Goal: Task Accomplishment & Management: Manage account settings

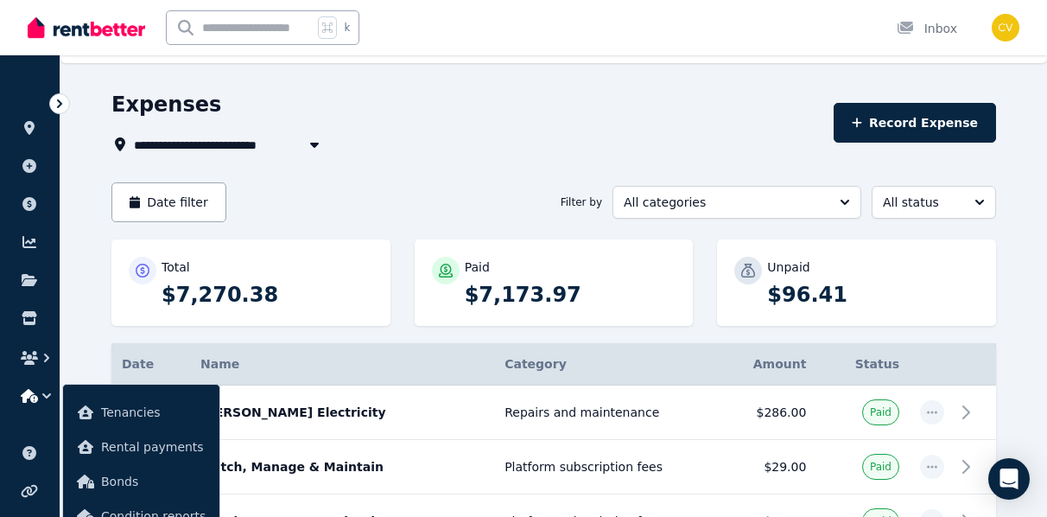
scroll to position [35, 0]
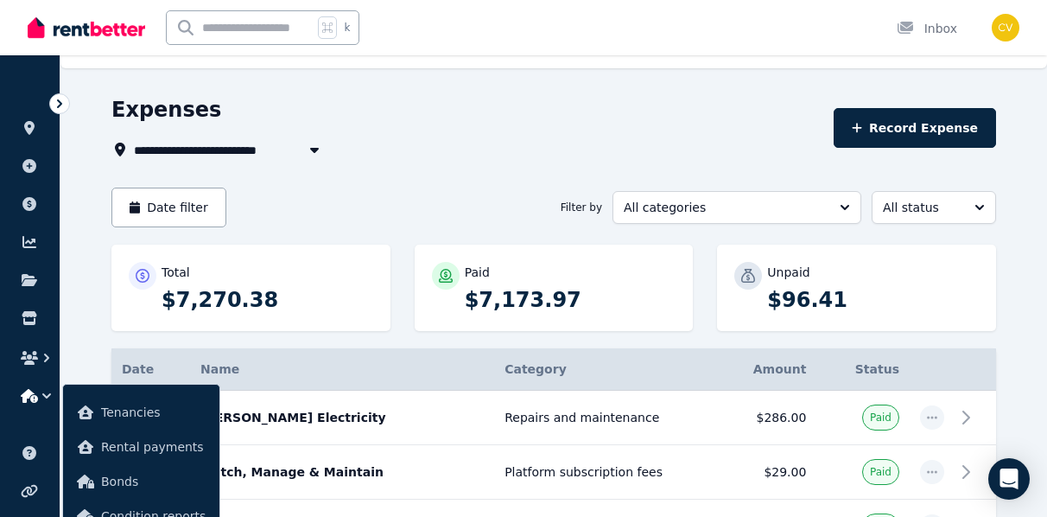
click at [59, 107] on icon at bounding box center [59, 103] width 17 height 17
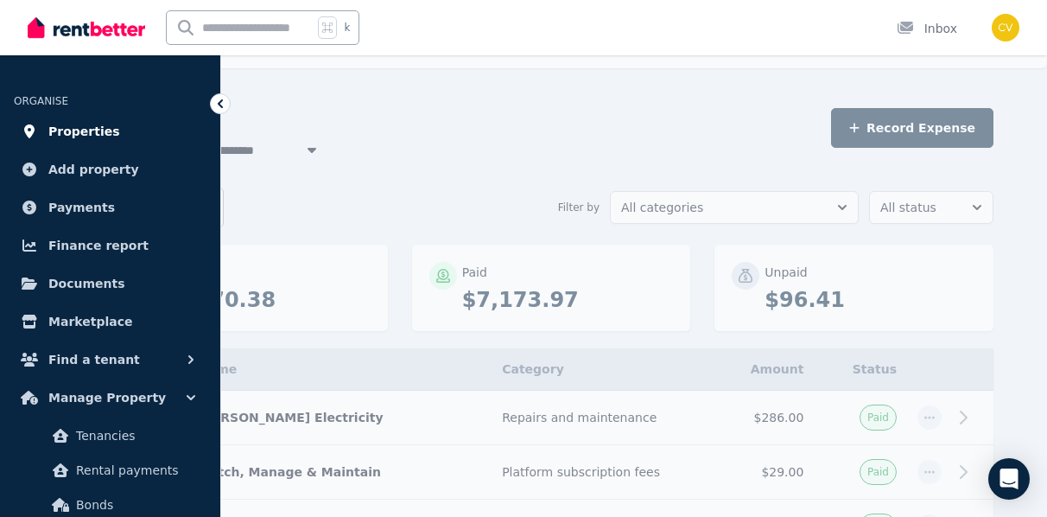
click at [81, 130] on span "Properties" at bounding box center [84, 131] width 72 height 21
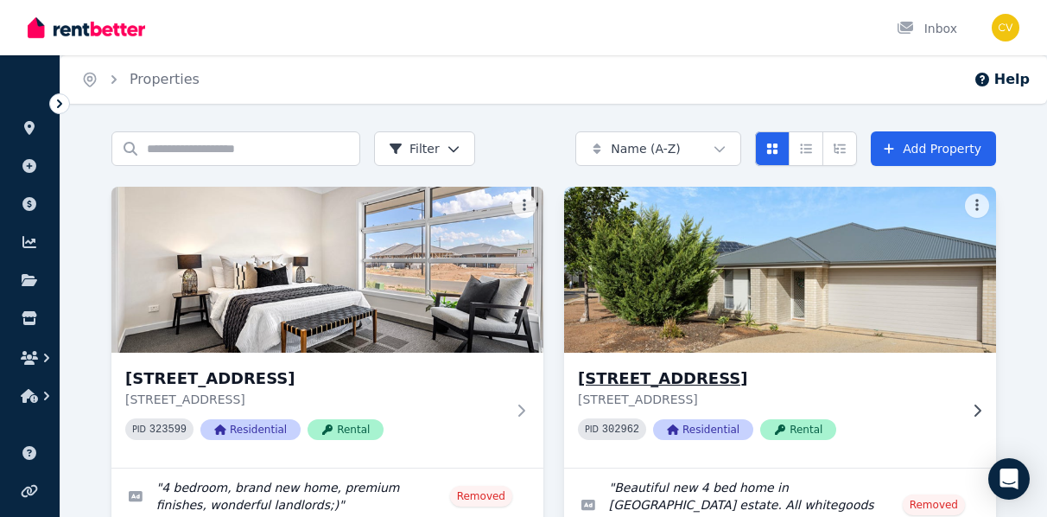
click at [666, 378] on h3 "[STREET_ADDRESS]" at bounding box center [768, 378] width 380 height 24
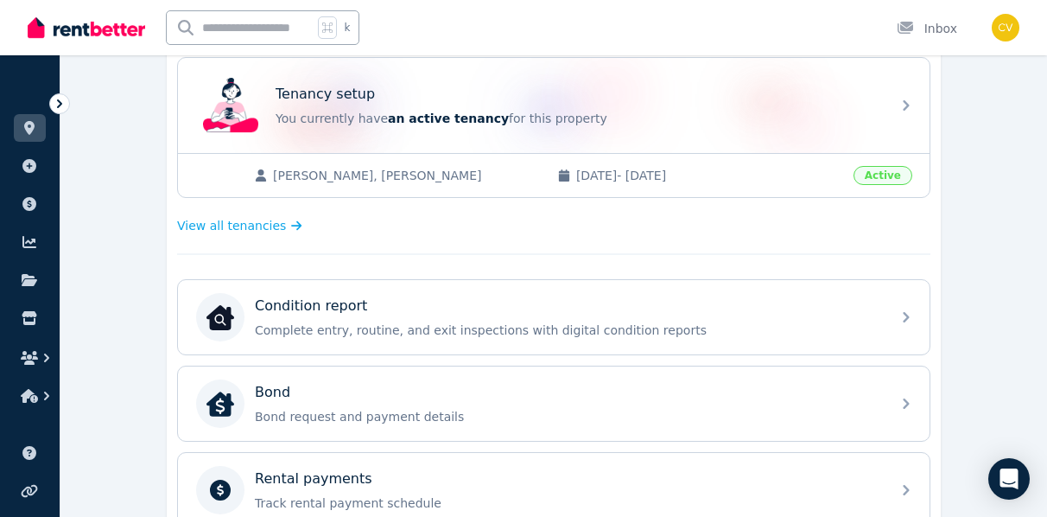
scroll to position [347, 0]
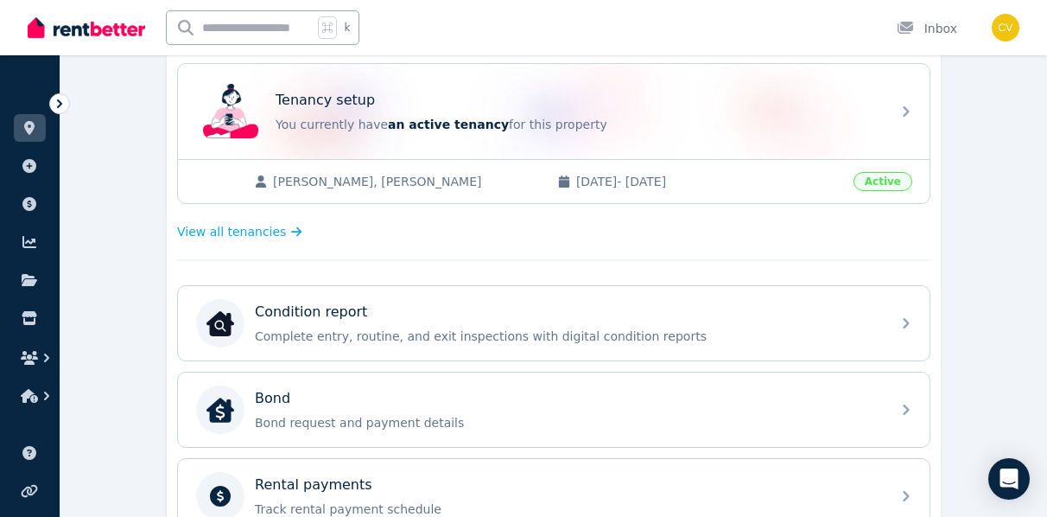
click at [871, 174] on span "Active" at bounding box center [883, 181] width 59 height 19
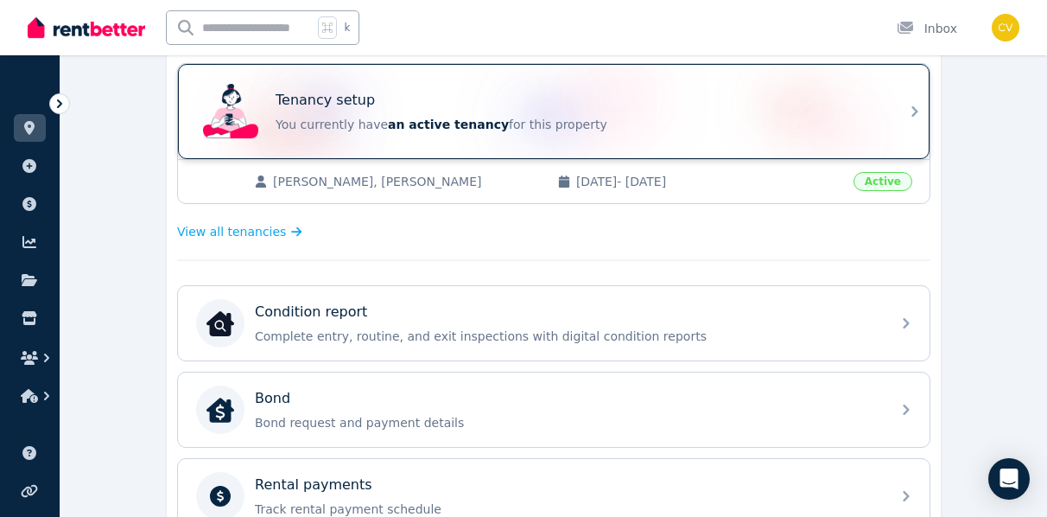
click at [899, 117] on div "Tenancy setup You currently have an active tenancy for this property" at bounding box center [554, 111] width 752 height 95
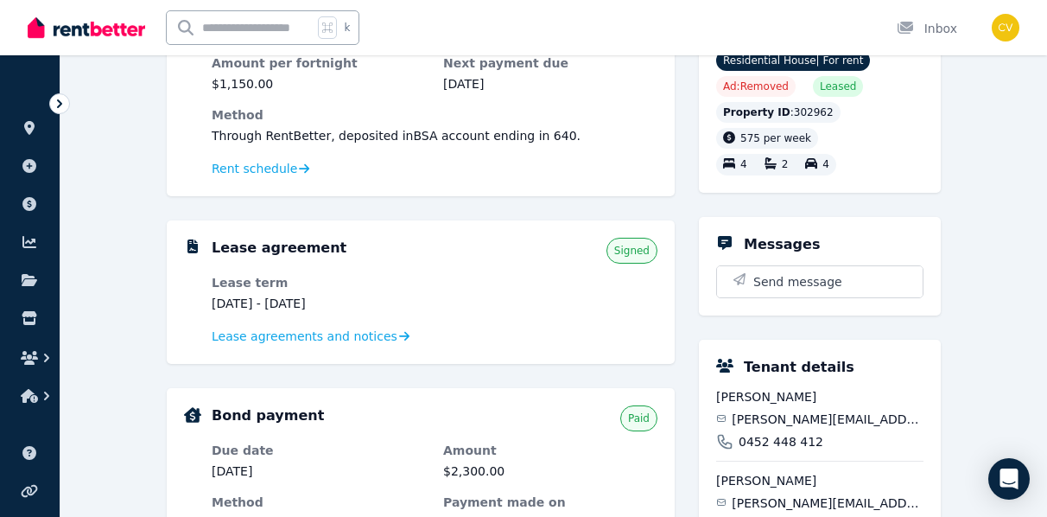
scroll to position [225, 0]
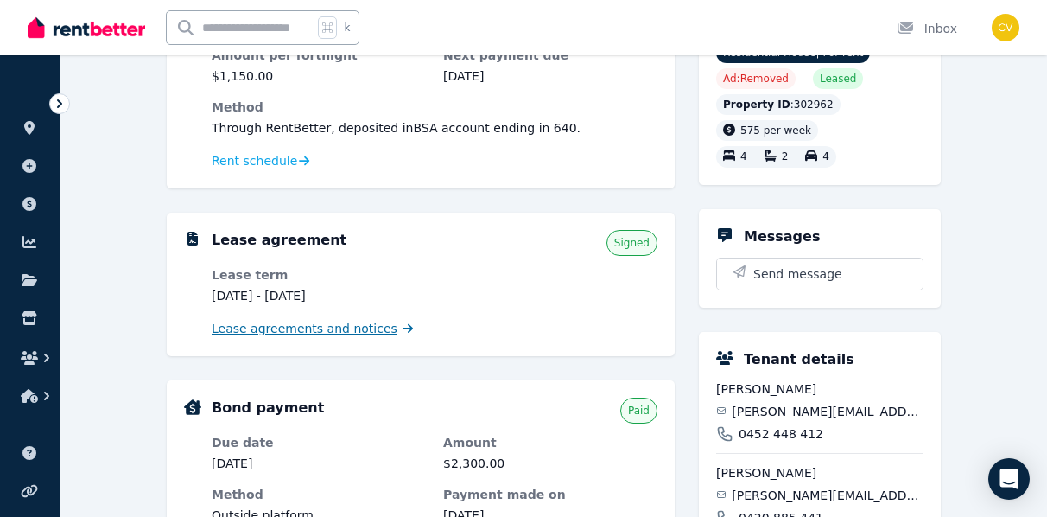
click at [322, 326] on span "Lease agreements and notices" at bounding box center [305, 328] width 186 height 17
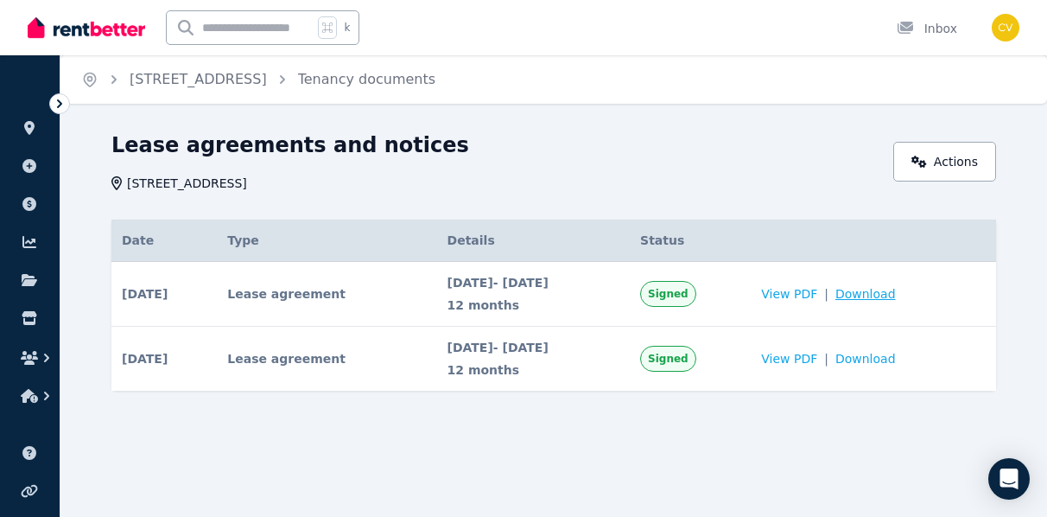
click at [896, 295] on span "Download" at bounding box center [865, 293] width 60 height 17
click at [57, 101] on icon at bounding box center [59, 103] width 17 height 17
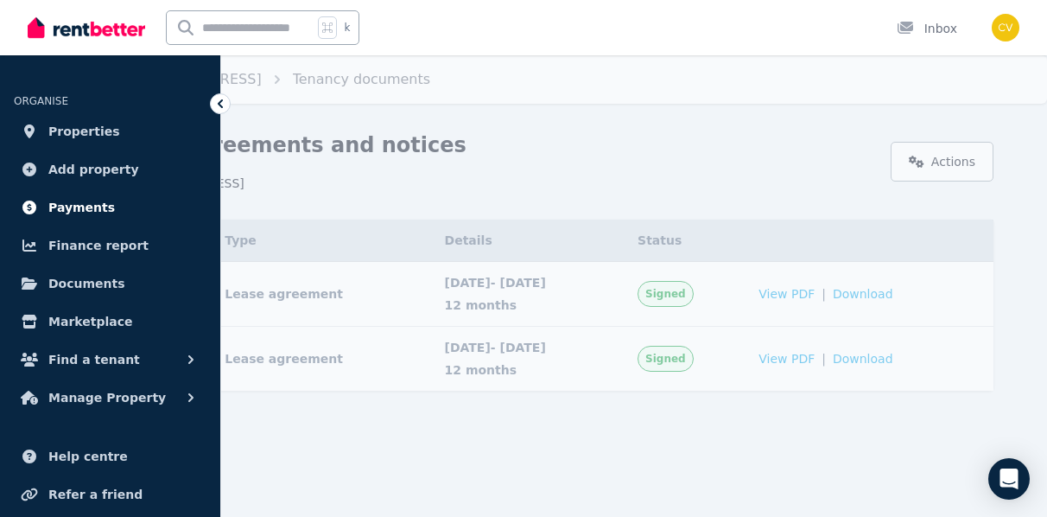
click at [59, 202] on span "Payments" at bounding box center [81, 207] width 67 height 21
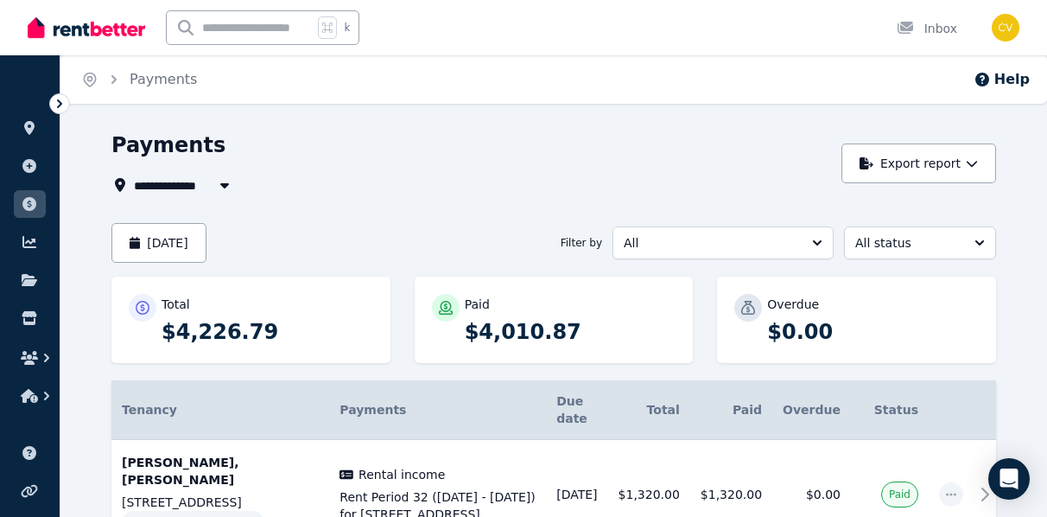
click at [206, 192] on span "All Properties" at bounding box center [189, 185] width 111 height 21
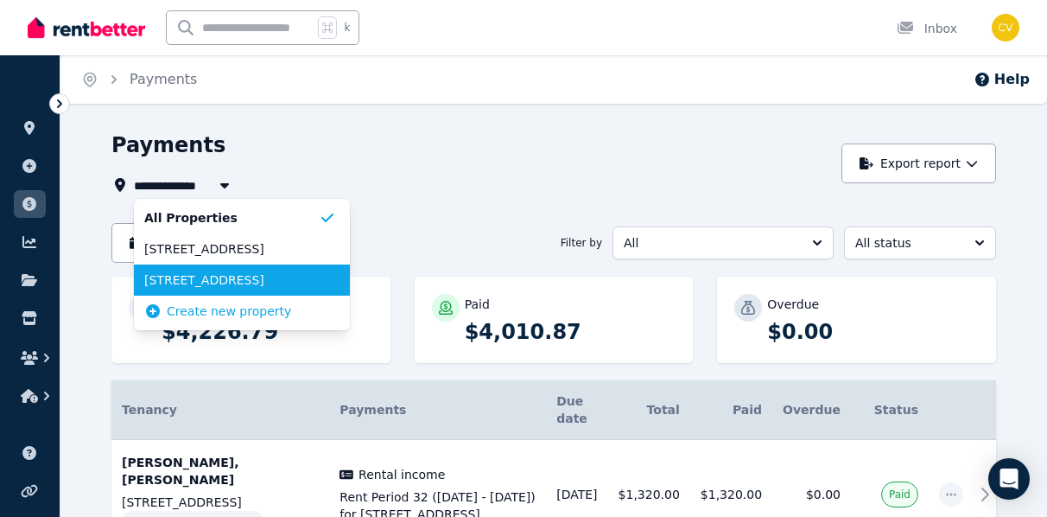
click at [201, 276] on span "[STREET_ADDRESS]" at bounding box center [231, 279] width 175 height 17
type input "**********"
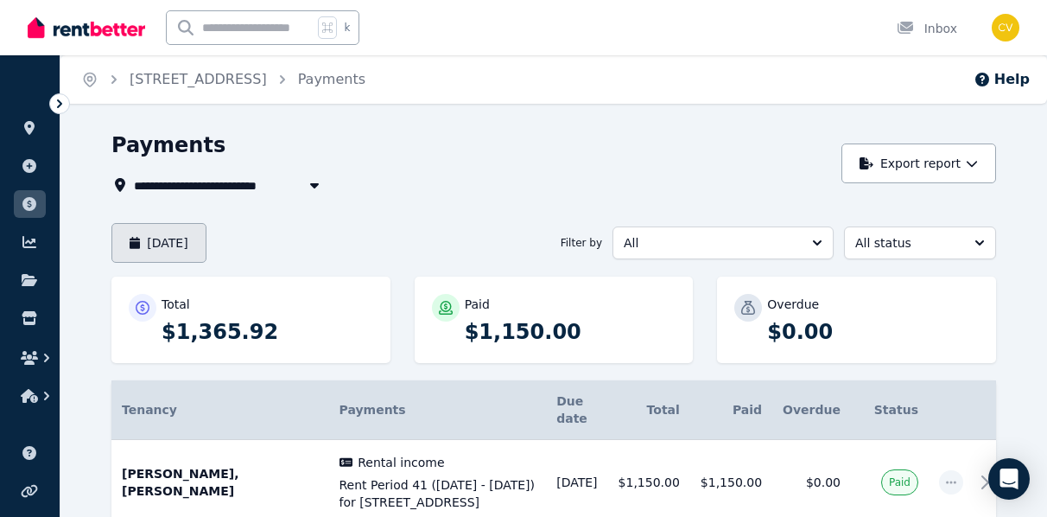
click at [185, 251] on button "[DATE]" at bounding box center [158, 243] width 95 height 40
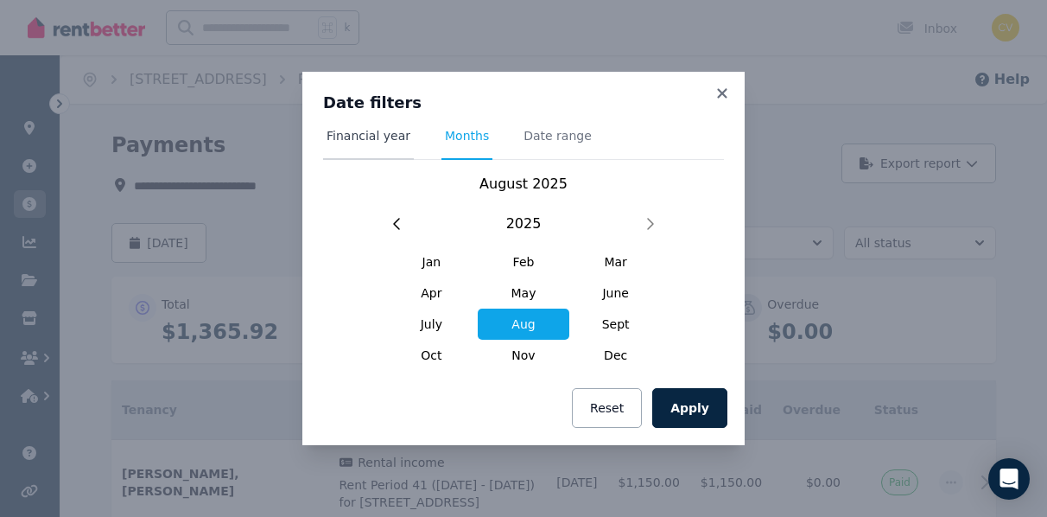
click at [351, 143] on span "Financial year" at bounding box center [369, 135] width 84 height 17
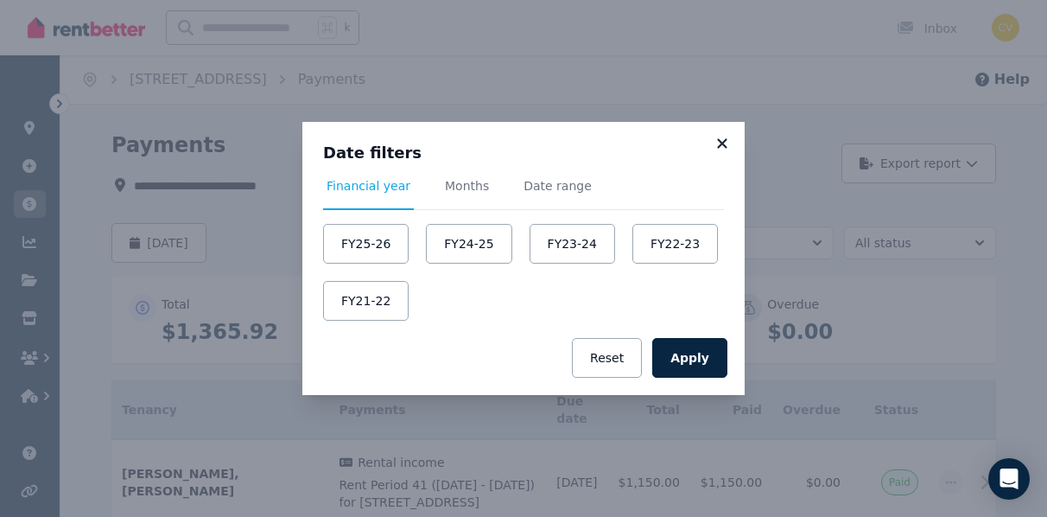
click at [721, 141] on icon at bounding box center [722, 144] width 17 height 16
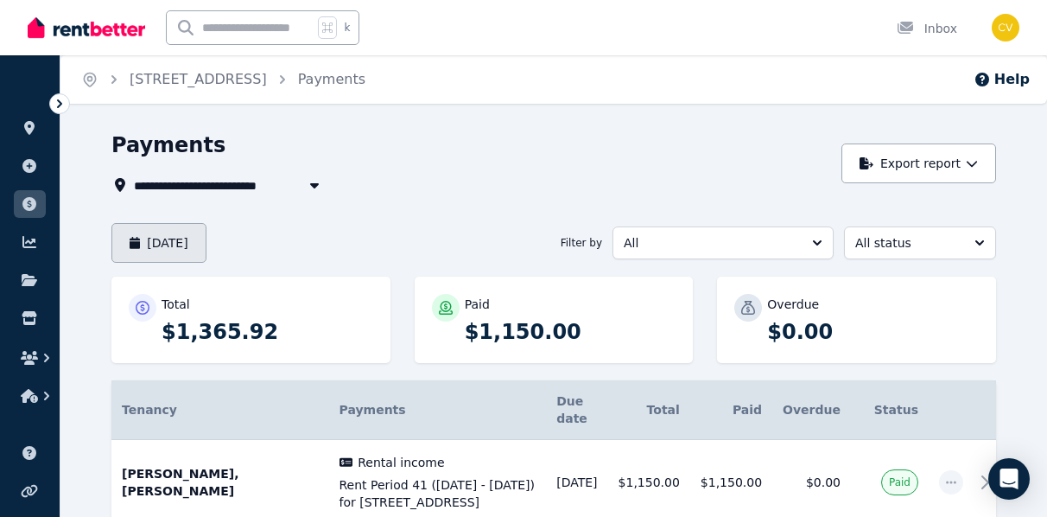
click at [205, 233] on button "[DATE]" at bounding box center [158, 243] width 95 height 40
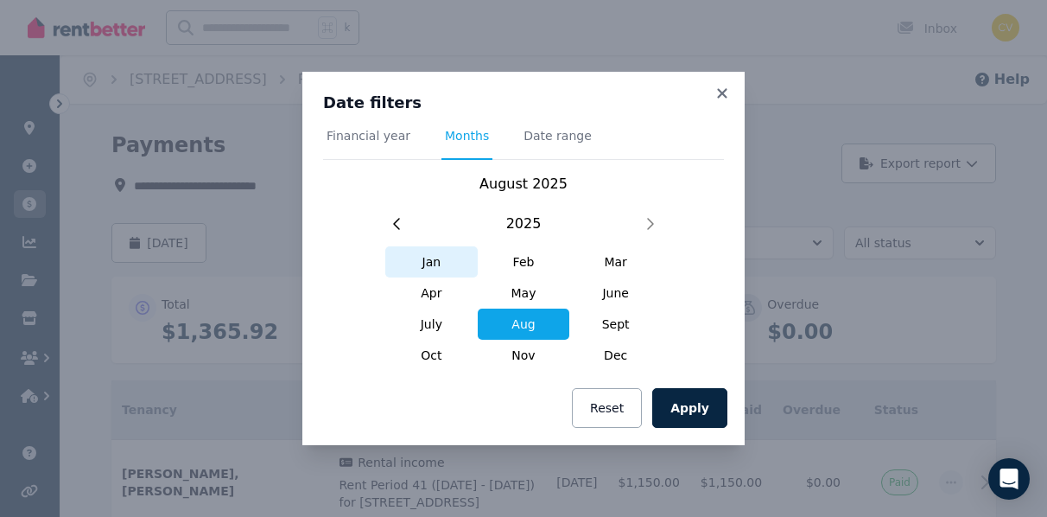
click at [430, 261] on span "Jan" at bounding box center [431, 261] width 92 height 31
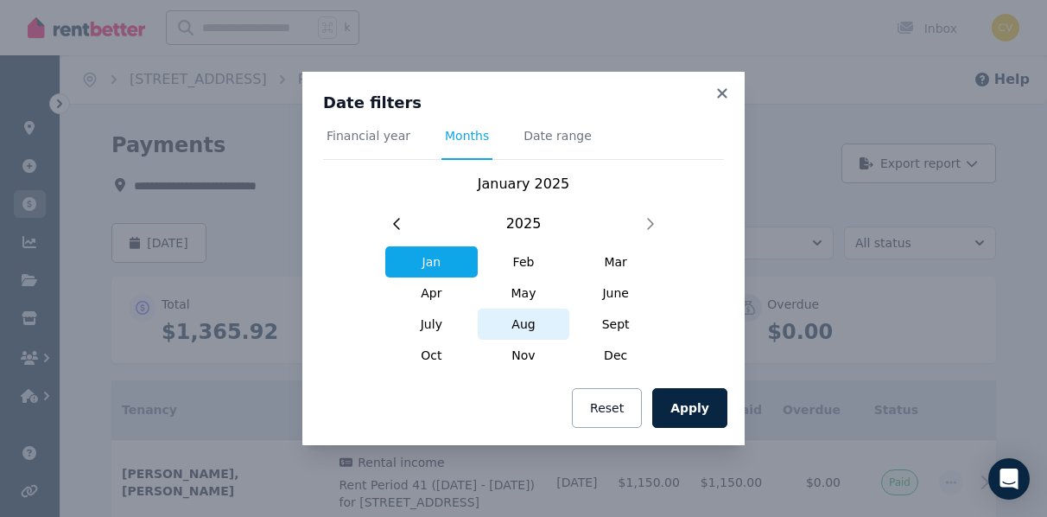
click at [533, 329] on span "Aug" at bounding box center [524, 323] width 92 height 31
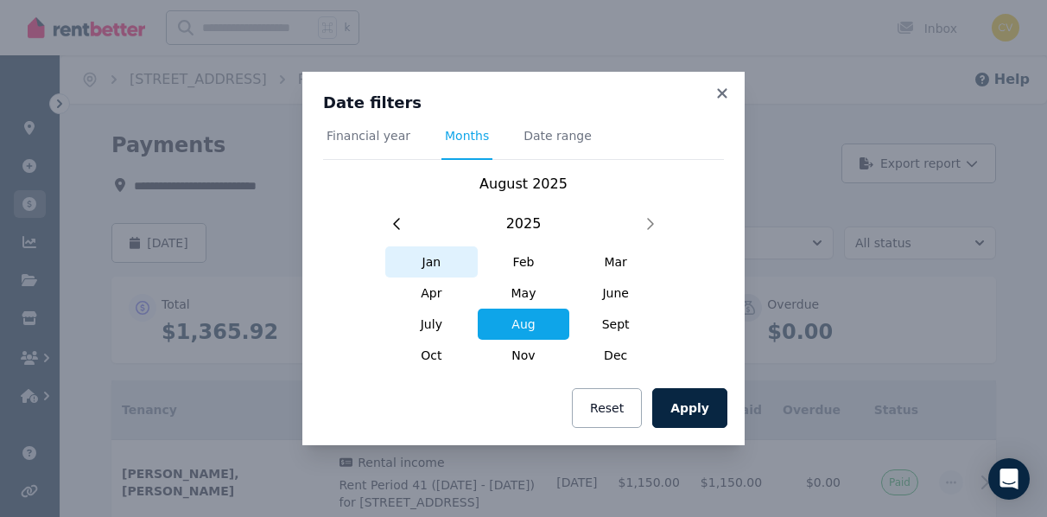
click at [438, 263] on span "Jan" at bounding box center [431, 261] width 92 height 31
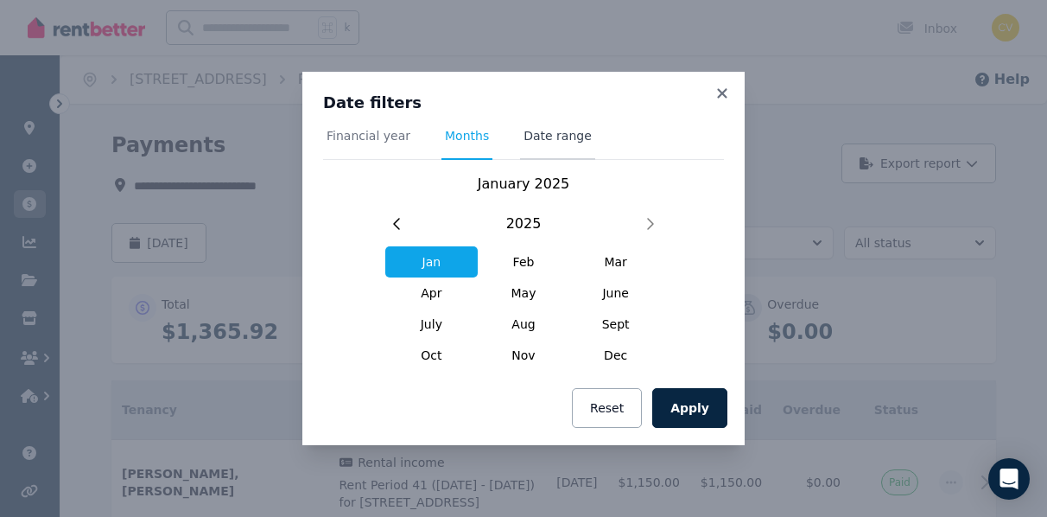
click at [558, 140] on span "Date range" at bounding box center [558, 135] width 68 height 17
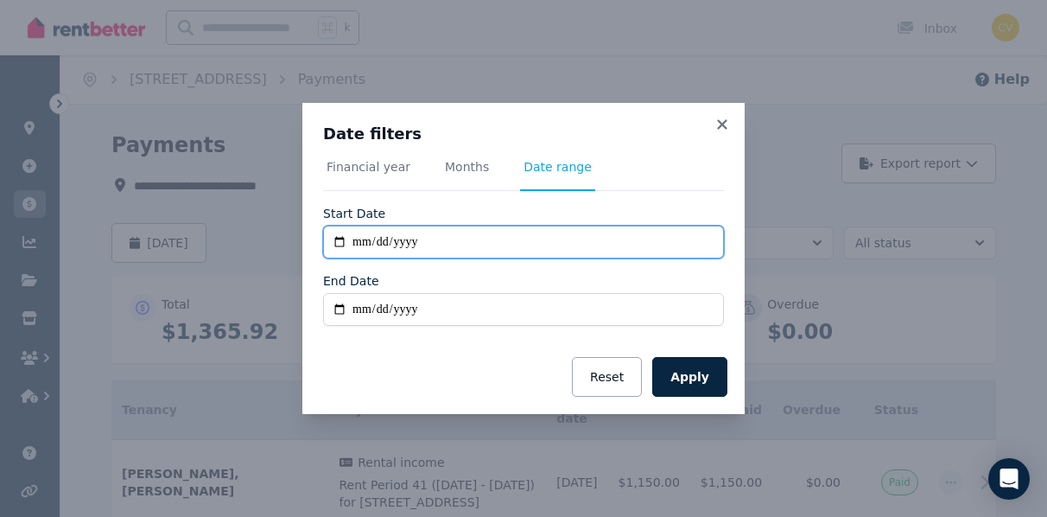
click at [402, 245] on input "**********" at bounding box center [523, 241] width 401 height 33
click at [380, 244] on input "**********" at bounding box center [523, 241] width 401 height 33
type input "**********"
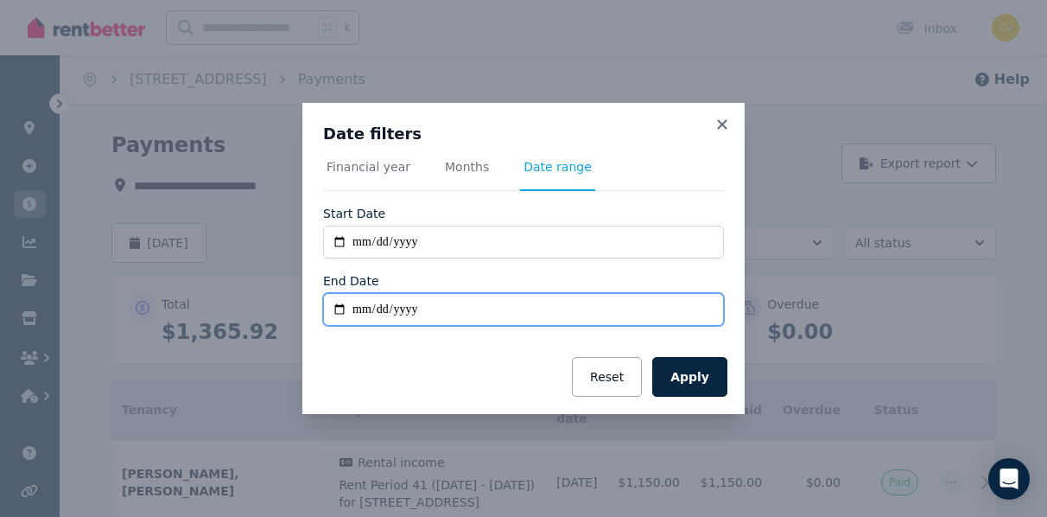
click at [360, 308] on input "End Date" at bounding box center [523, 309] width 401 height 33
click at [445, 309] on input "**********" at bounding box center [523, 309] width 401 height 33
click at [416, 312] on input "**********" at bounding box center [523, 309] width 401 height 33
click at [439, 312] on input "**********" at bounding box center [523, 309] width 401 height 33
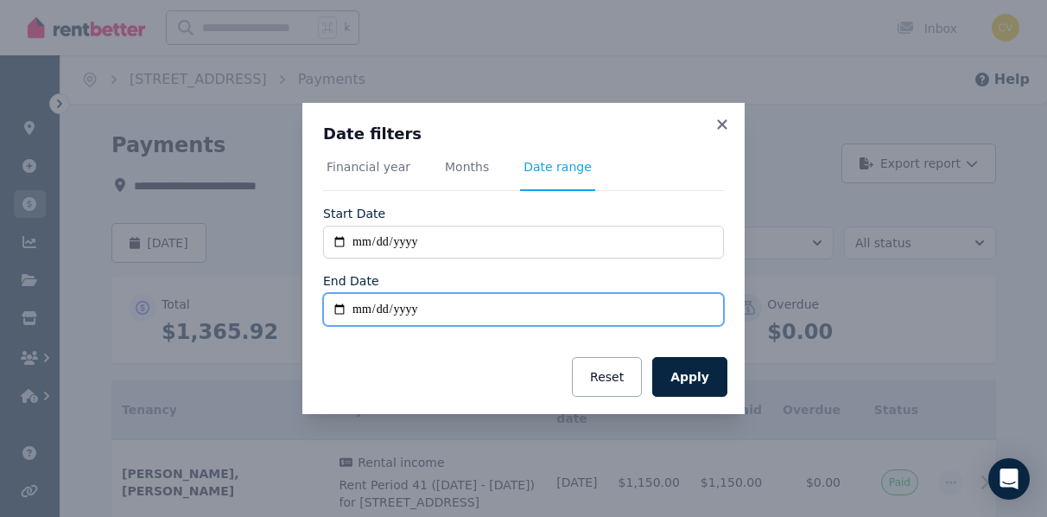
click at [453, 307] on input "**********" at bounding box center [523, 309] width 401 height 33
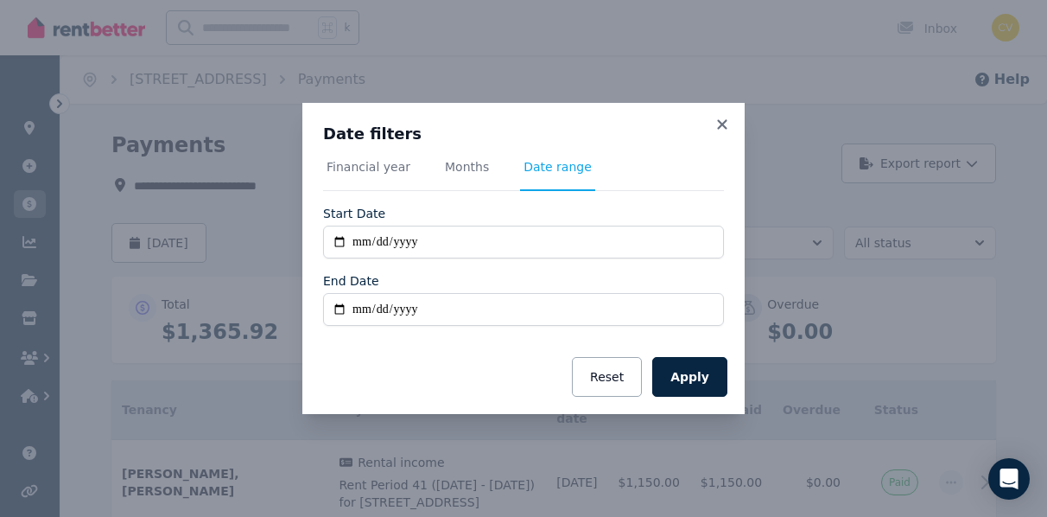
click at [408, 353] on div "Apply Reset" at bounding box center [523, 377] width 442 height 74
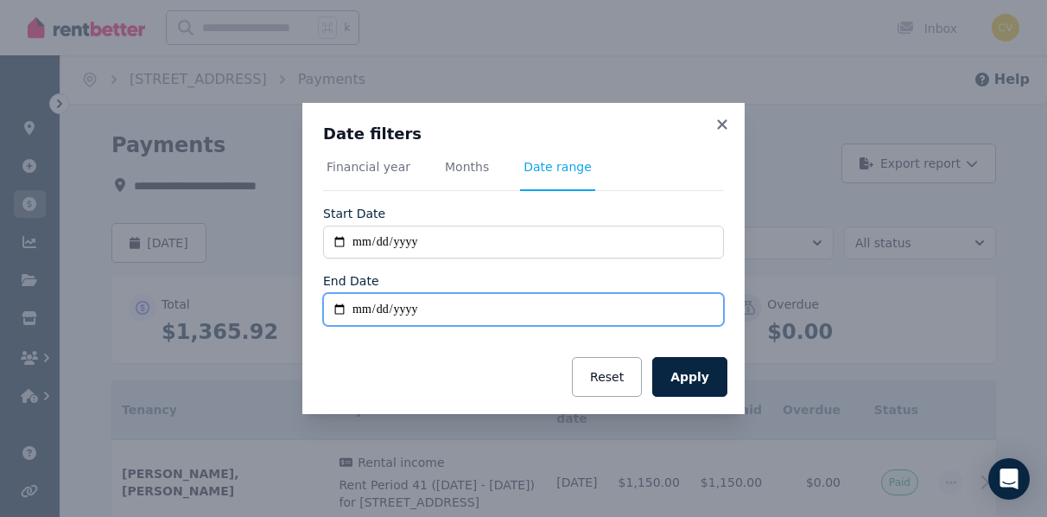
click at [435, 309] on input "**********" at bounding box center [523, 309] width 401 height 33
type input "**********"
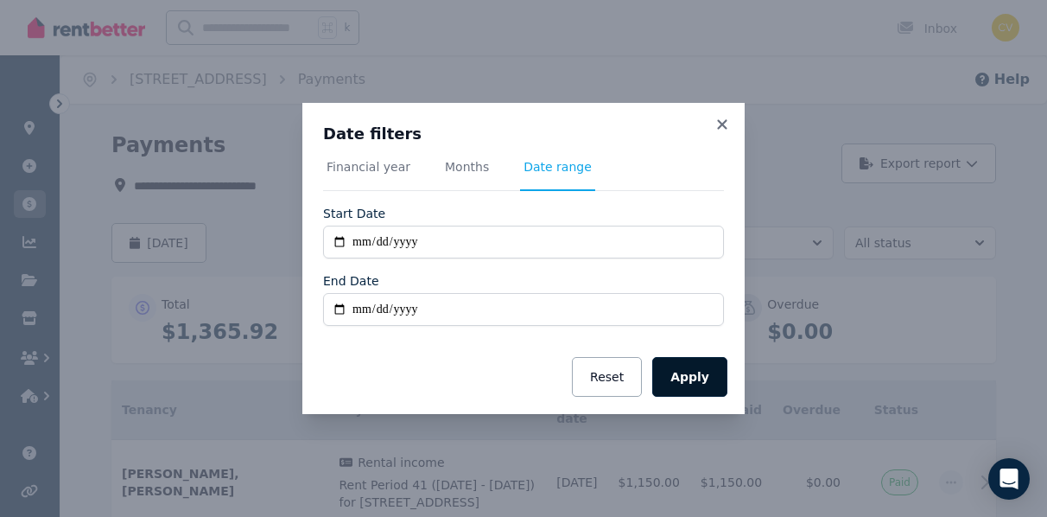
click at [724, 374] on button "Apply" at bounding box center [689, 377] width 75 height 40
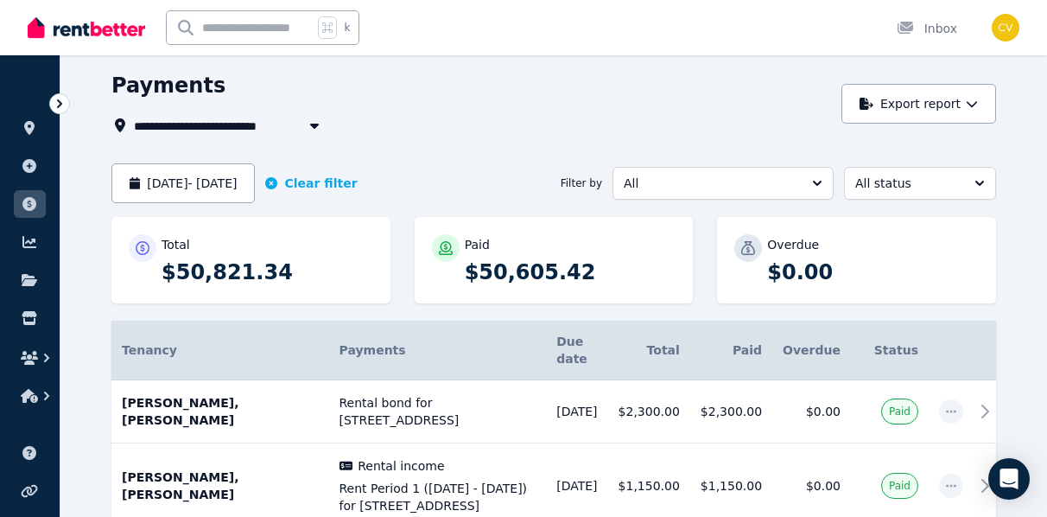
scroll to position [60, 0]
click at [949, 105] on button "Export report" at bounding box center [918, 103] width 155 height 40
click at [879, 143] on div "PDF" at bounding box center [912, 148] width 147 height 17
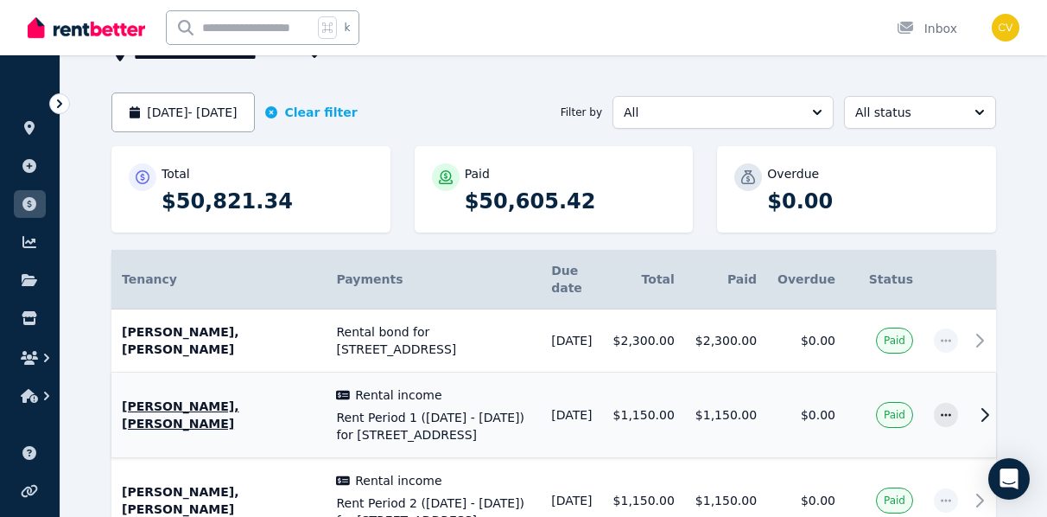
scroll to position [0, 0]
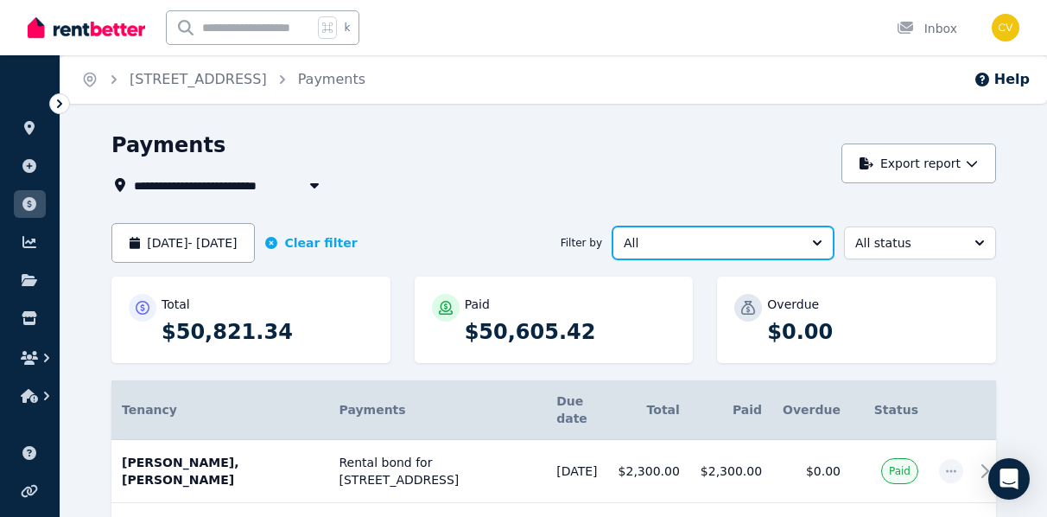
click at [758, 244] on span "All" at bounding box center [711, 242] width 175 height 17
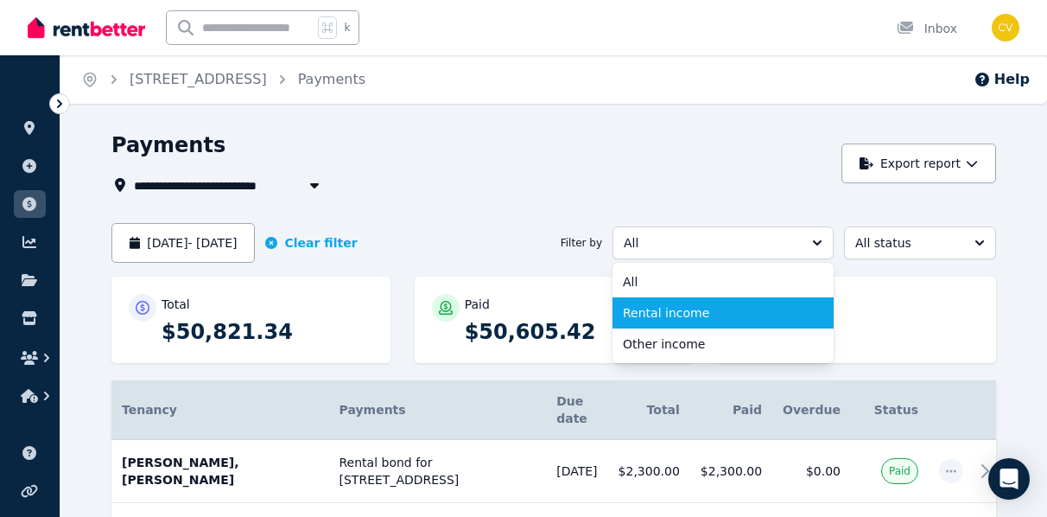
click at [689, 313] on span "Rental income" at bounding box center [713, 312] width 180 height 17
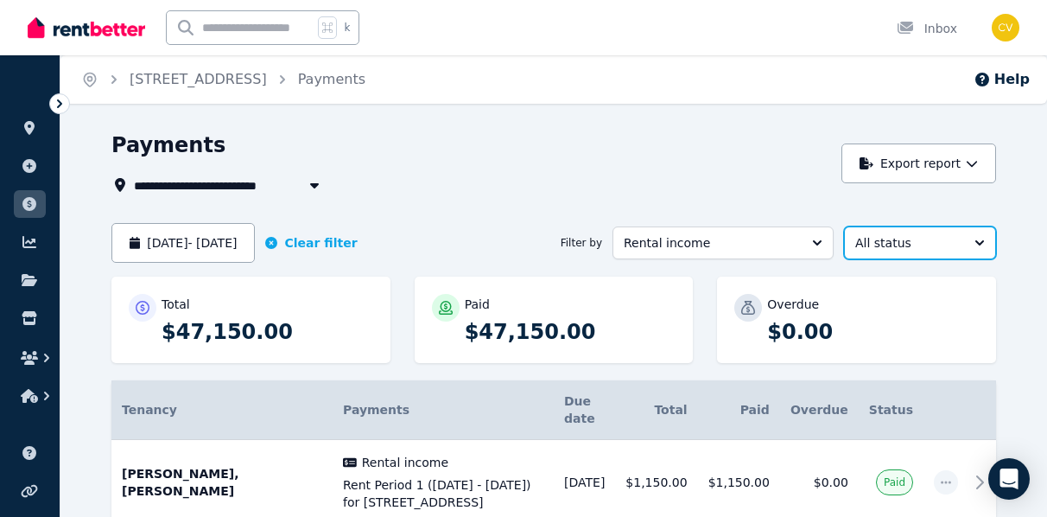
click at [933, 240] on span "All status" at bounding box center [907, 242] width 105 height 17
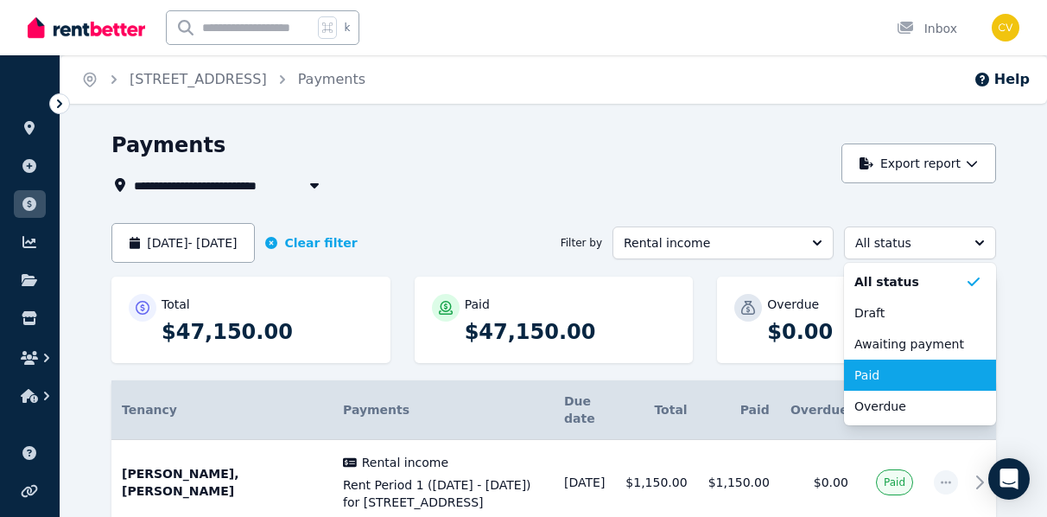
click at [871, 374] on span "Paid" at bounding box center [909, 374] width 111 height 17
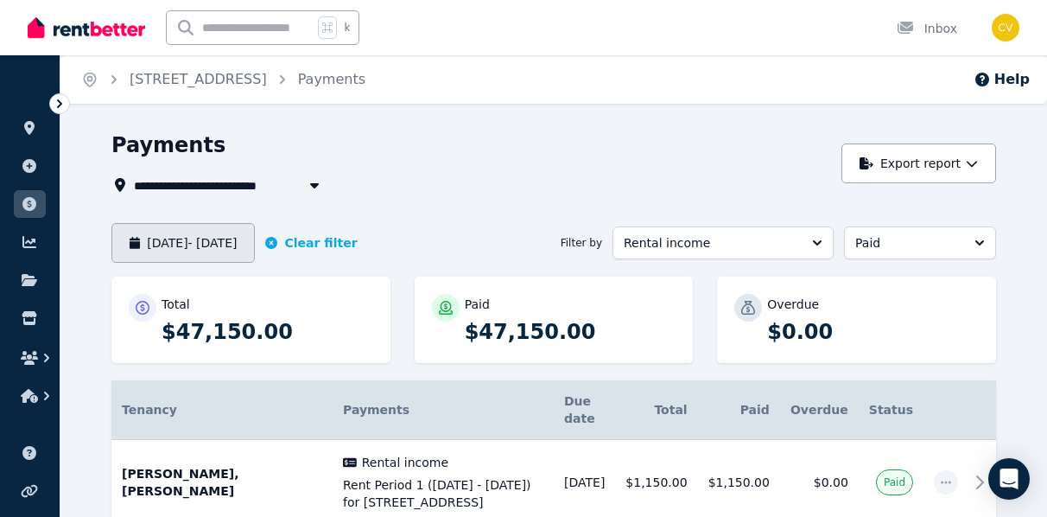
click at [255, 240] on button "[DATE] - [DATE]" at bounding box center [182, 243] width 143 height 40
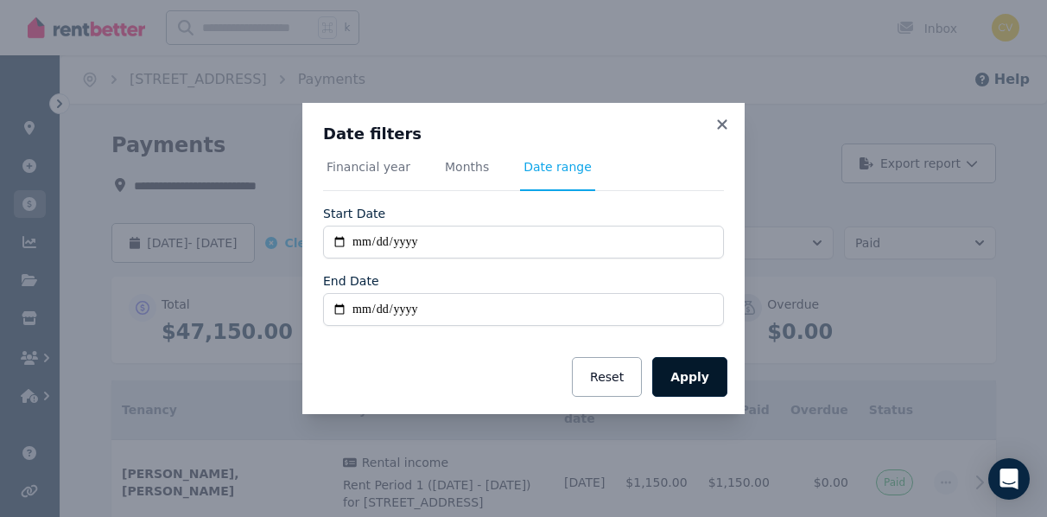
click at [673, 387] on button "Apply" at bounding box center [689, 377] width 75 height 40
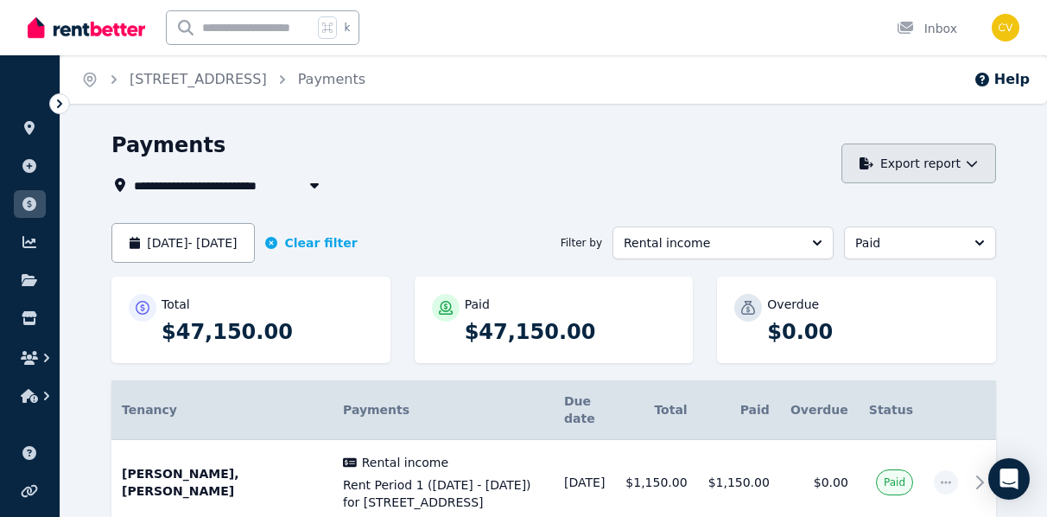
click at [944, 170] on button "Export report" at bounding box center [918, 163] width 155 height 40
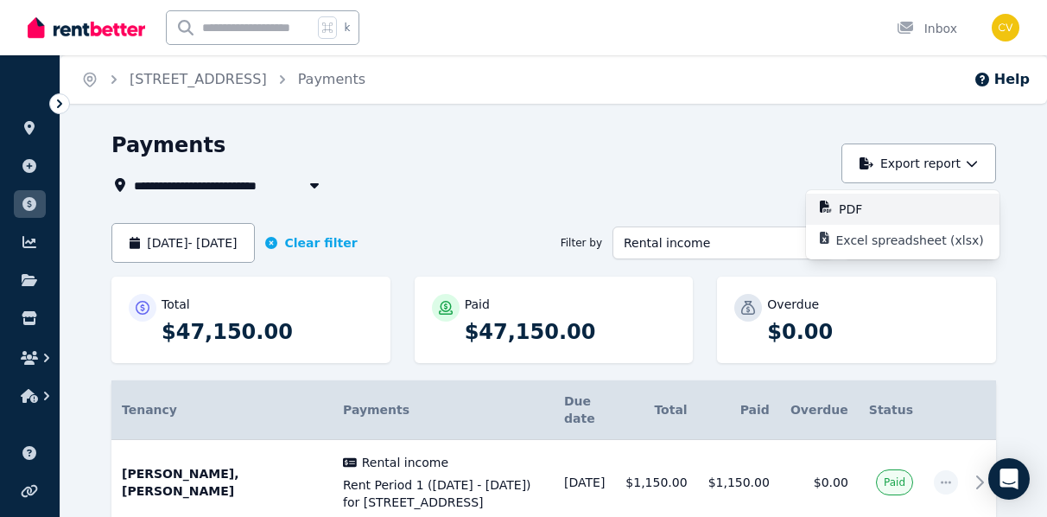
click at [868, 208] on p "PDF" at bounding box center [857, 208] width 37 height 17
click at [479, 310] on p "Paid" at bounding box center [477, 303] width 25 height 17
click at [489, 339] on p "$47,150.00" at bounding box center [571, 332] width 212 height 28
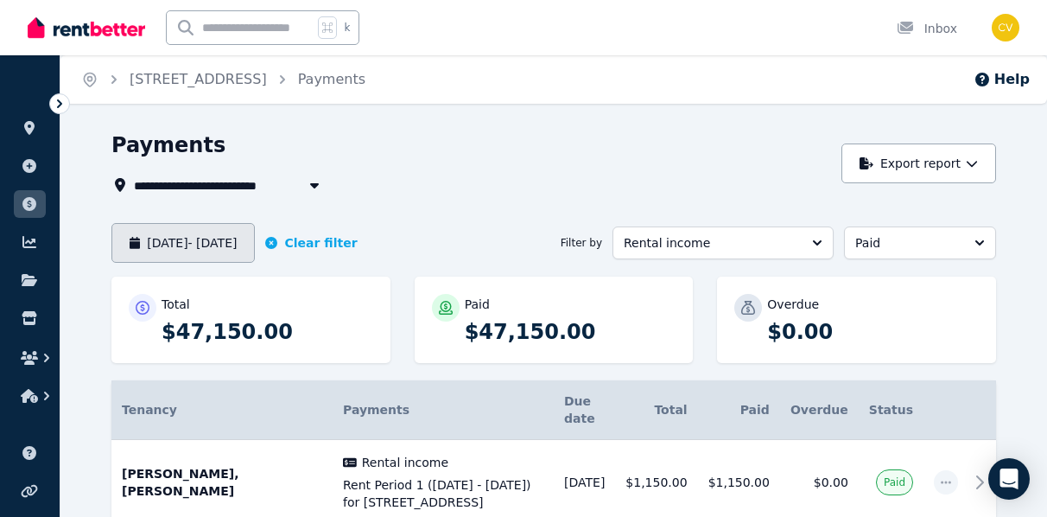
click at [255, 244] on button "[DATE] - [DATE]" at bounding box center [182, 243] width 143 height 40
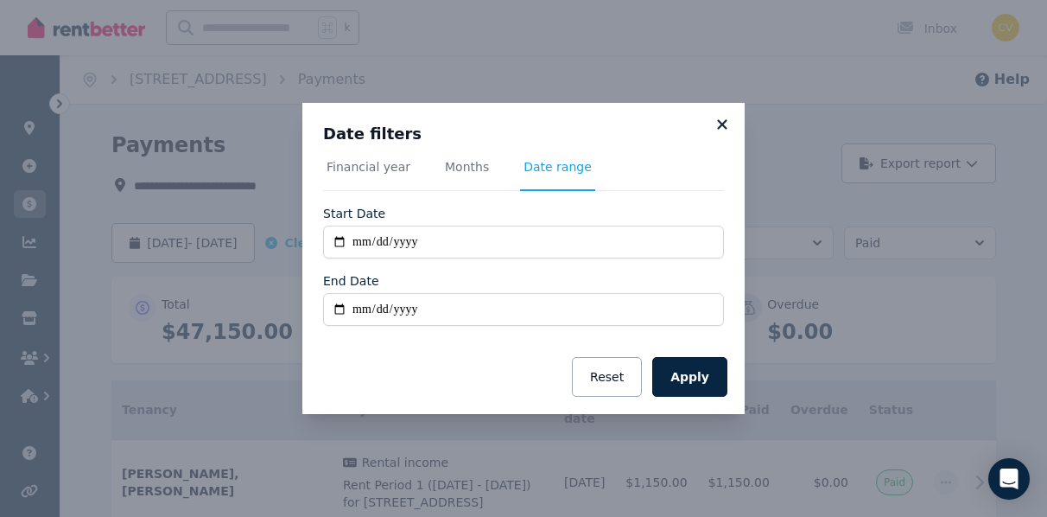
click at [720, 122] on icon at bounding box center [722, 124] width 10 height 10
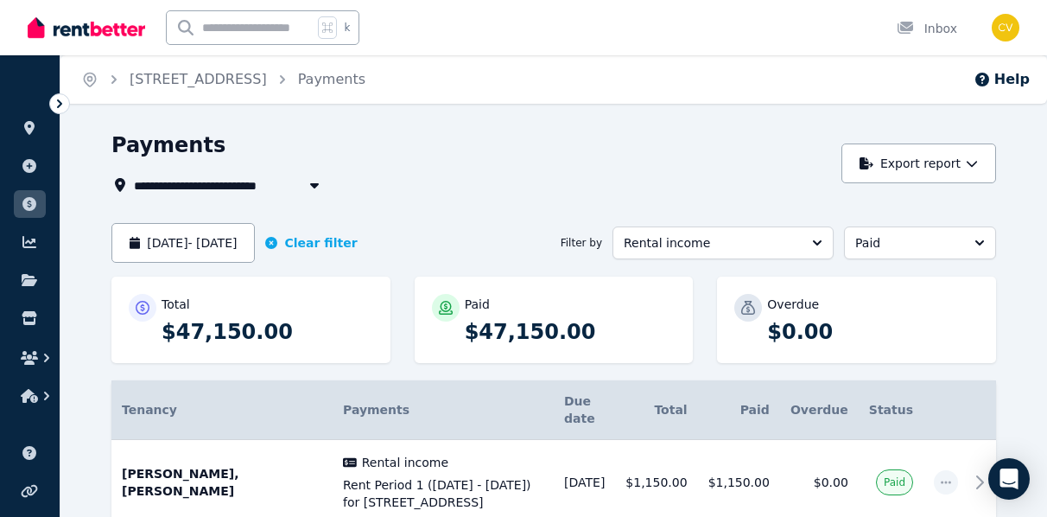
click at [61, 107] on icon at bounding box center [59, 103] width 17 height 17
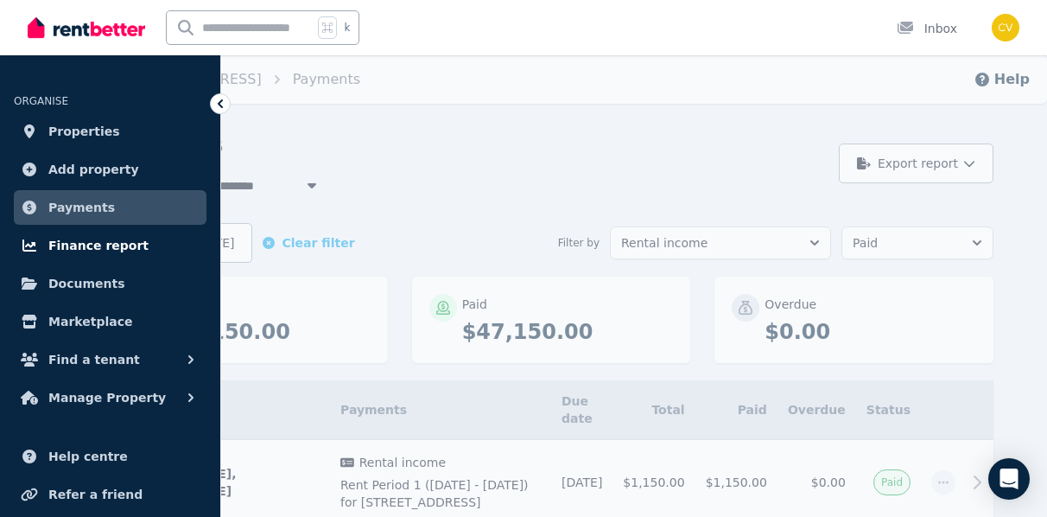
click at [78, 242] on span "Finance report" at bounding box center [98, 245] width 100 height 21
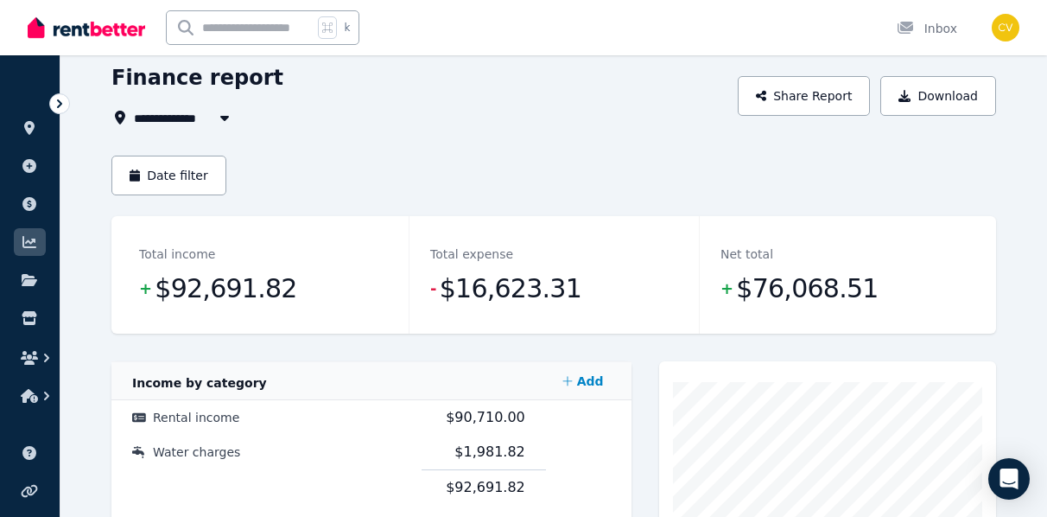
scroll to position [72, 0]
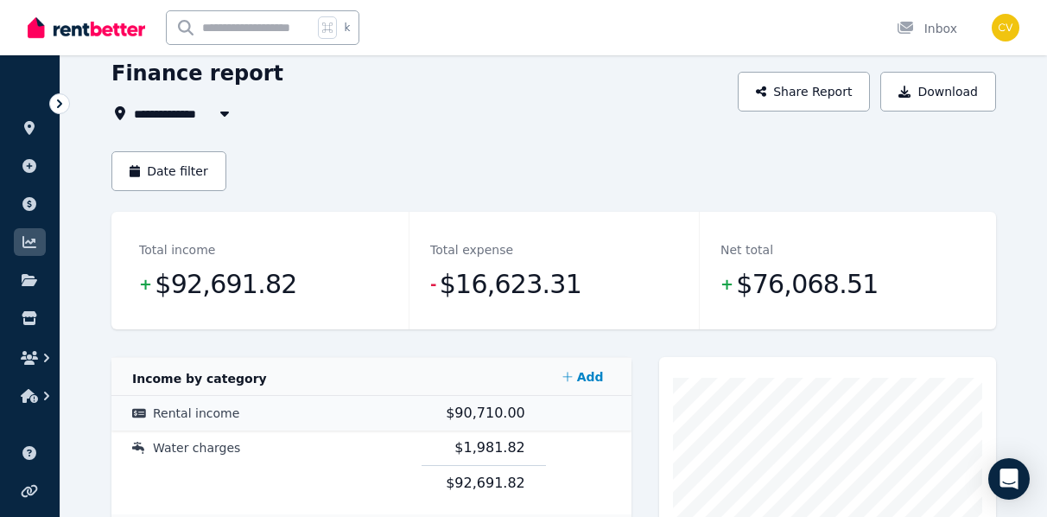
click at [194, 416] on span "Rental income" at bounding box center [196, 413] width 86 height 14
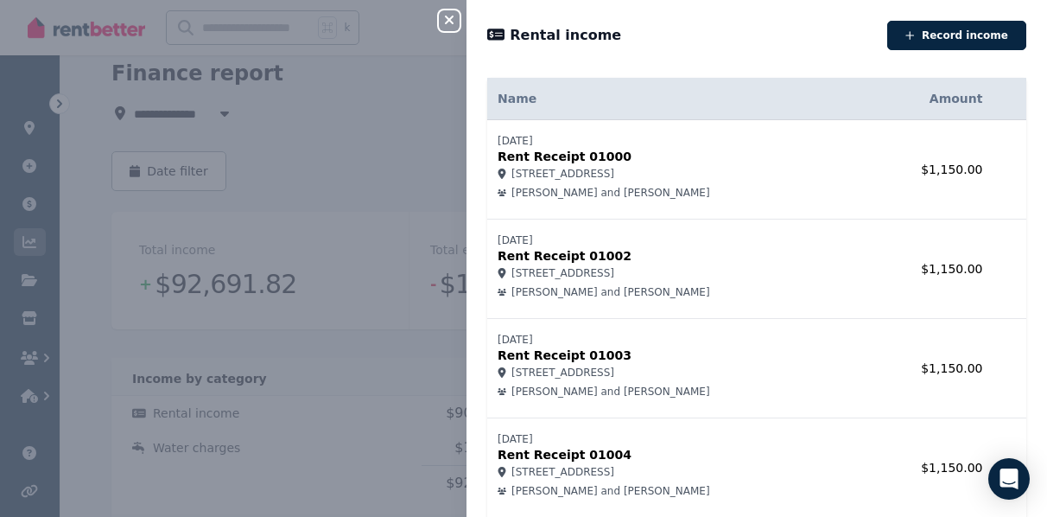
click at [454, 19] on icon "button" at bounding box center [449, 20] width 21 height 14
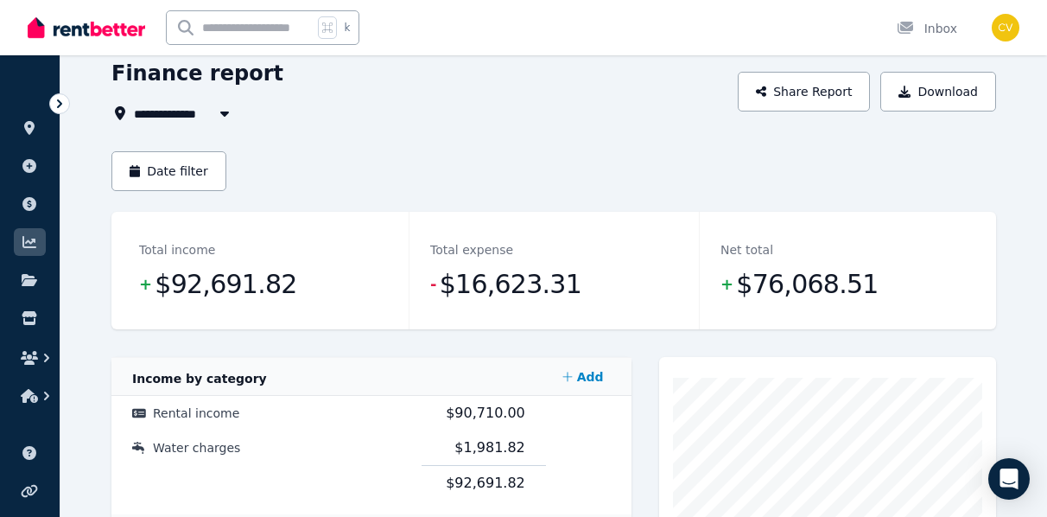
click at [216, 117] on icon "button" at bounding box center [224, 113] width 17 height 14
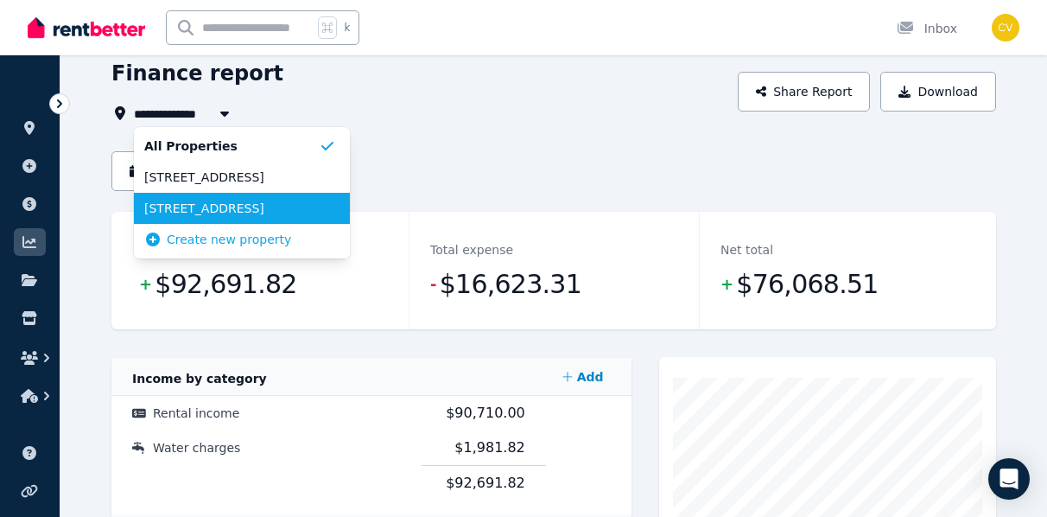
click at [192, 206] on span "[STREET_ADDRESS]" at bounding box center [231, 208] width 175 height 17
type input "**********"
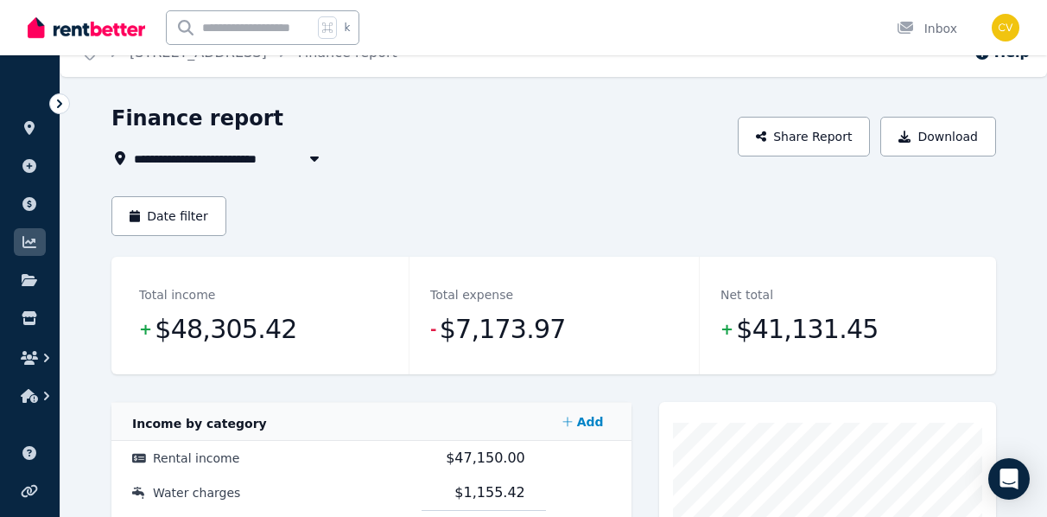
scroll to position [29, 0]
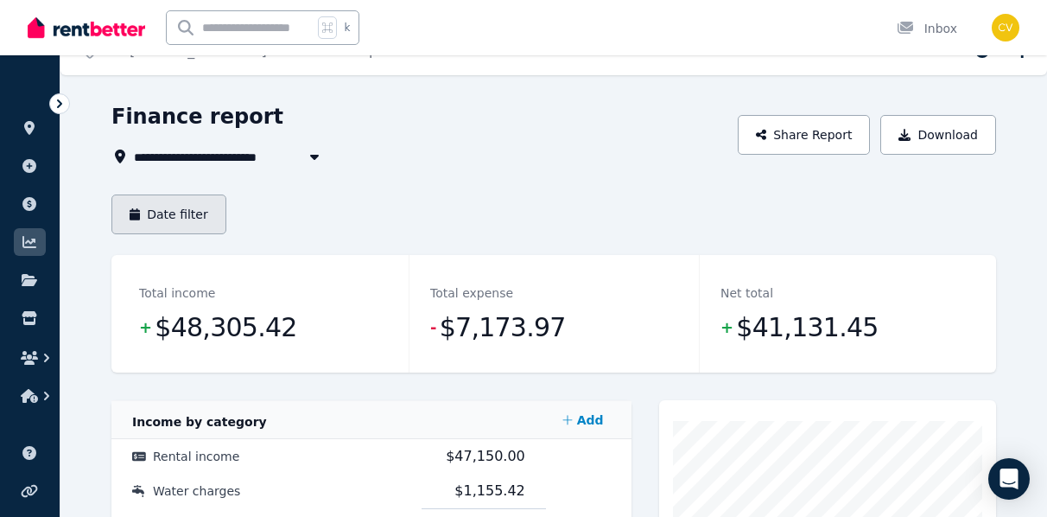
click at [192, 210] on button "Date filter" at bounding box center [168, 214] width 115 height 40
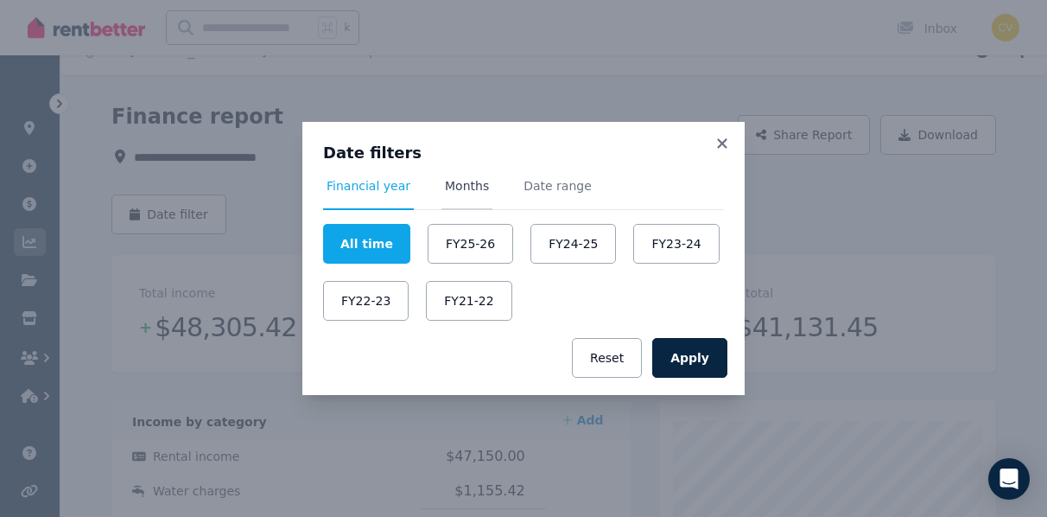
click at [461, 192] on span "Months" at bounding box center [467, 185] width 44 height 17
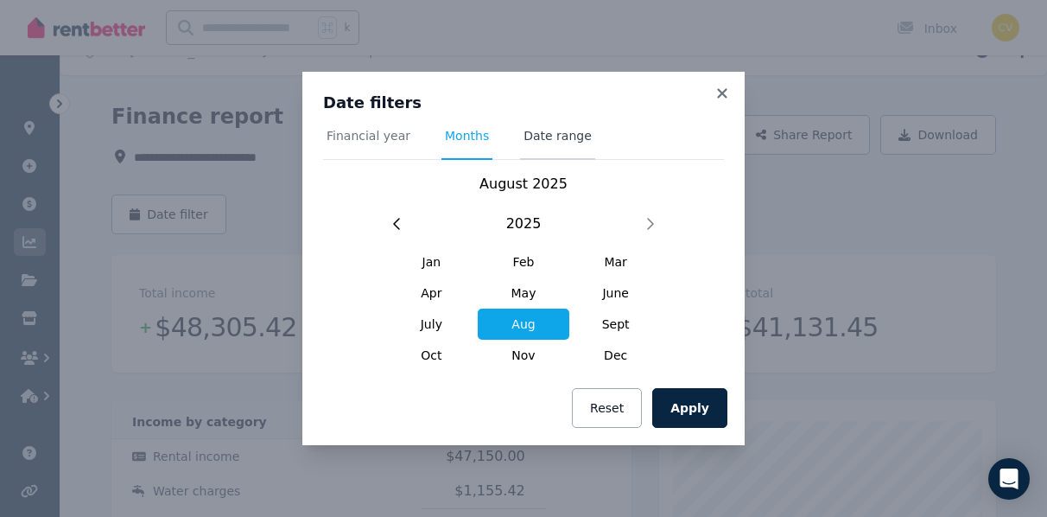
click at [549, 145] on span "Date range" at bounding box center [557, 143] width 75 height 33
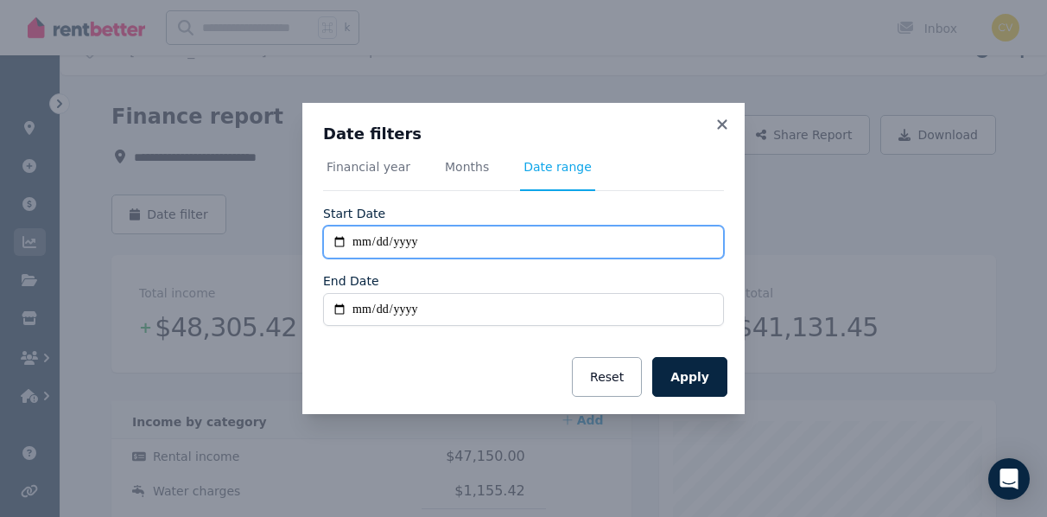
click at [359, 242] on input "**********" at bounding box center [523, 241] width 401 height 33
click at [382, 242] on input "**********" at bounding box center [523, 241] width 401 height 33
type input "**********"
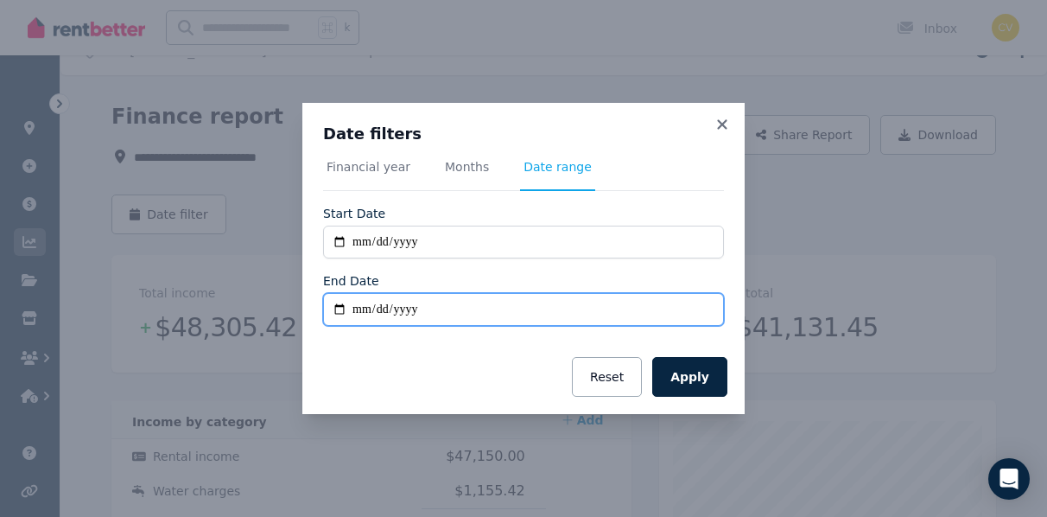
click at [355, 309] on input "End Date" at bounding box center [523, 309] width 401 height 33
type input "**********"
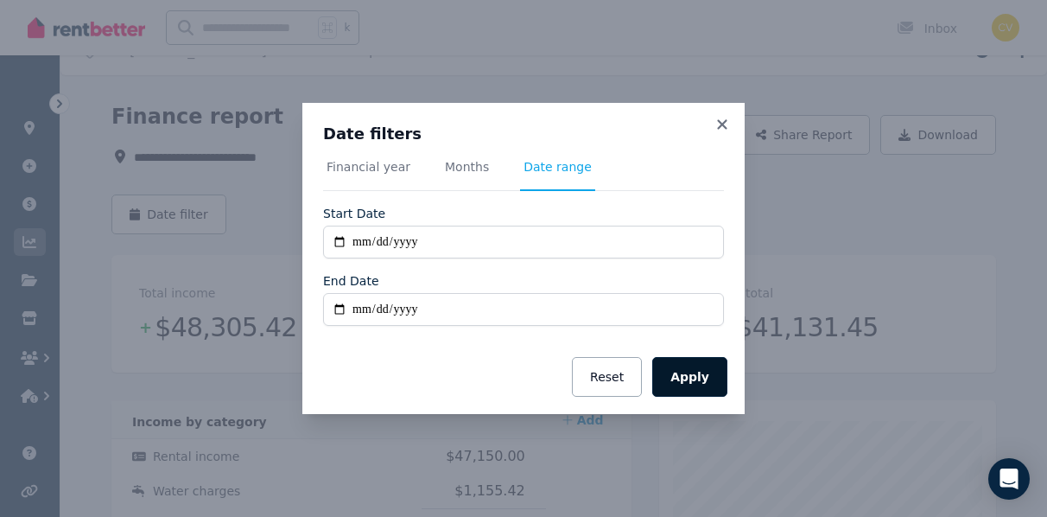
click at [700, 371] on button "Apply" at bounding box center [689, 377] width 75 height 40
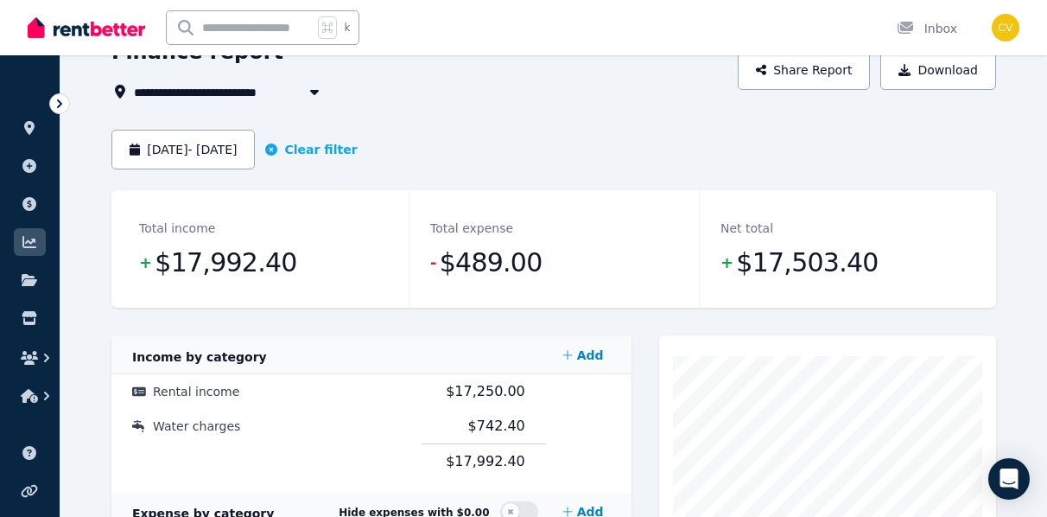
scroll to position [144, 0]
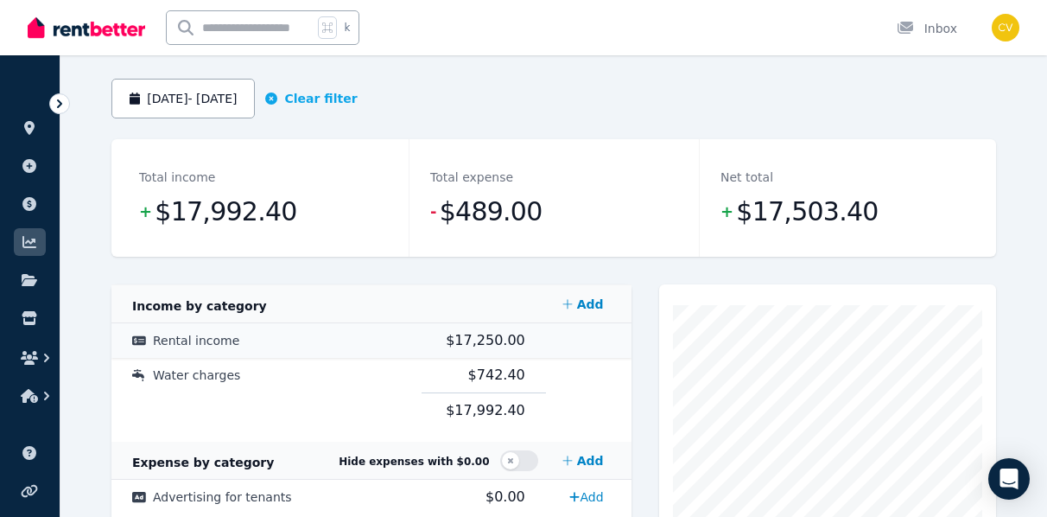
click at [218, 341] on span "Rental income" at bounding box center [196, 340] width 86 height 14
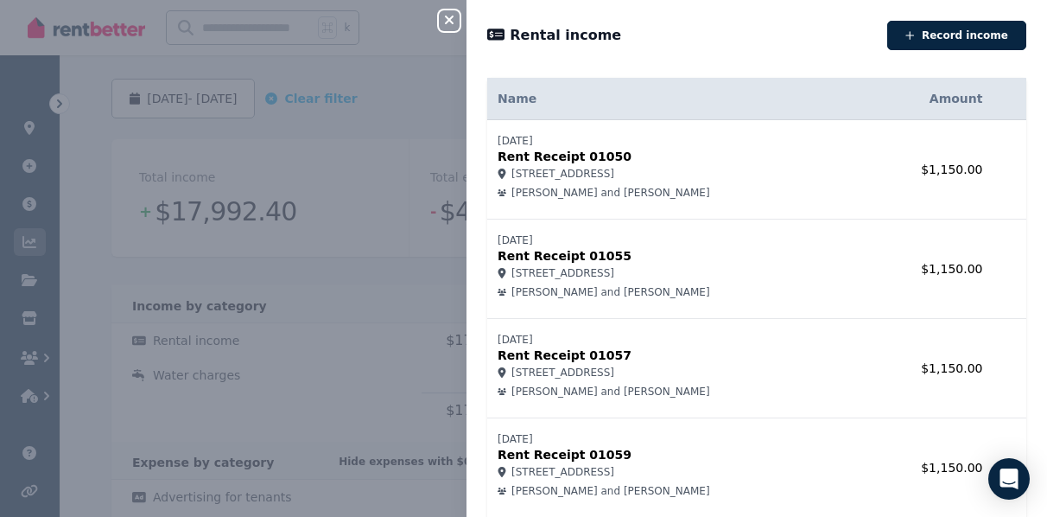
click at [301, 245] on div "Close panel Rental income Record income Name Amount [DATE] Rent Receipt 01050 5…" at bounding box center [523, 258] width 1047 height 517
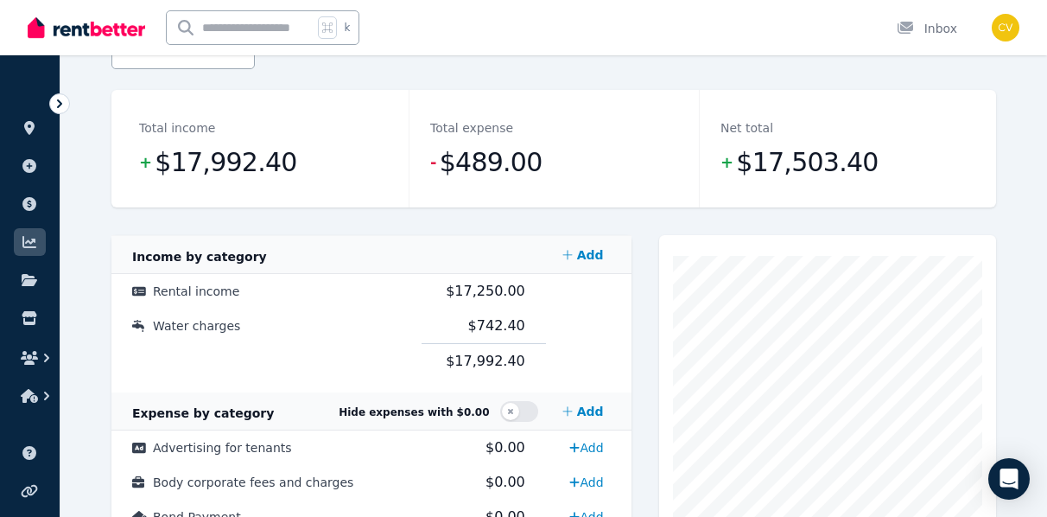
scroll to position [196, 0]
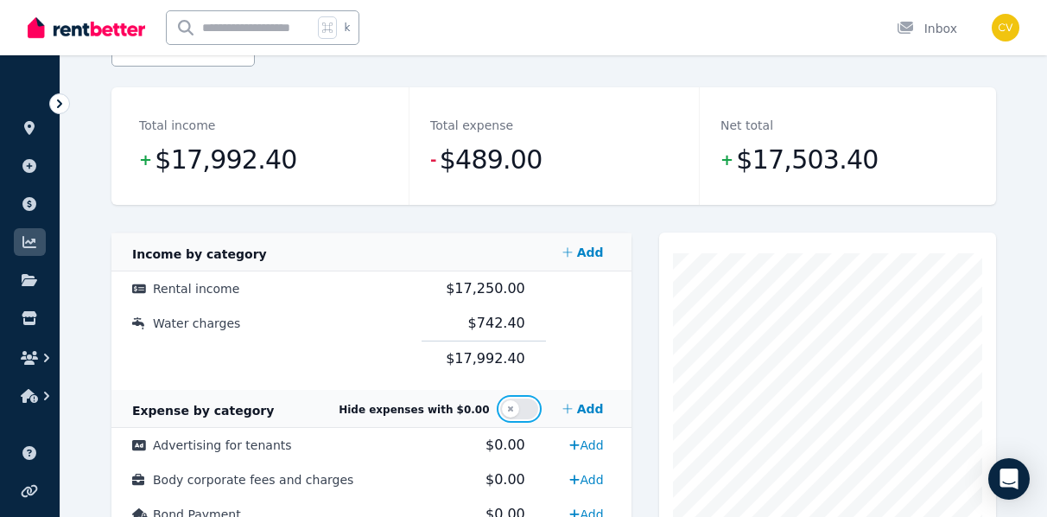
click at [512, 410] on button "button" at bounding box center [519, 408] width 38 height 21
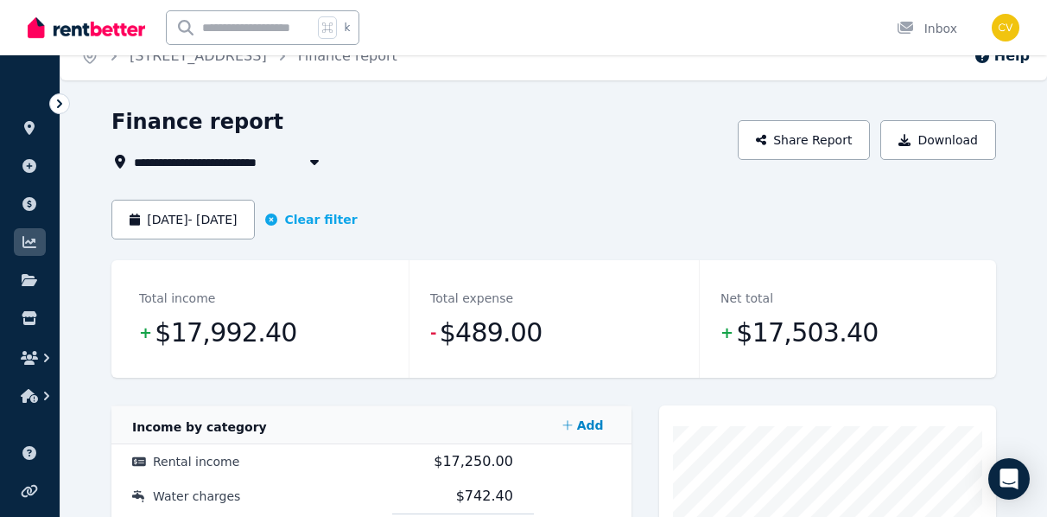
scroll to position [0, 0]
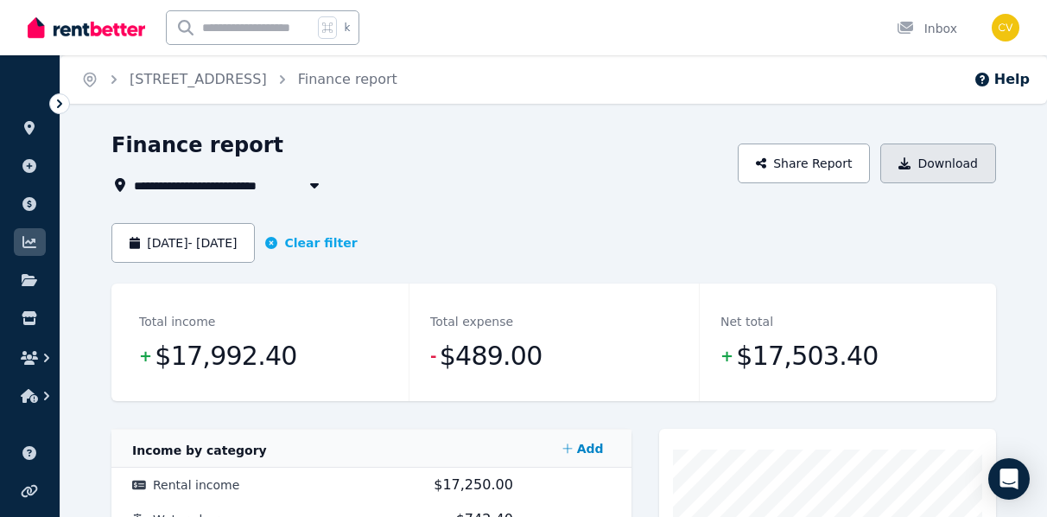
click at [916, 165] on button "Download" at bounding box center [938, 163] width 116 height 40
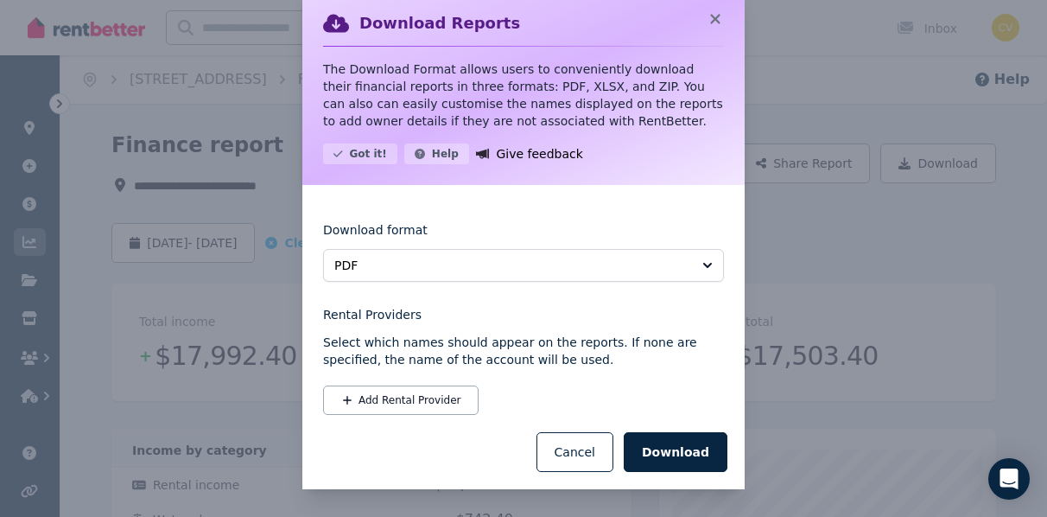
scroll to position [38, 0]
click at [687, 455] on button "Download" at bounding box center [676, 452] width 104 height 40
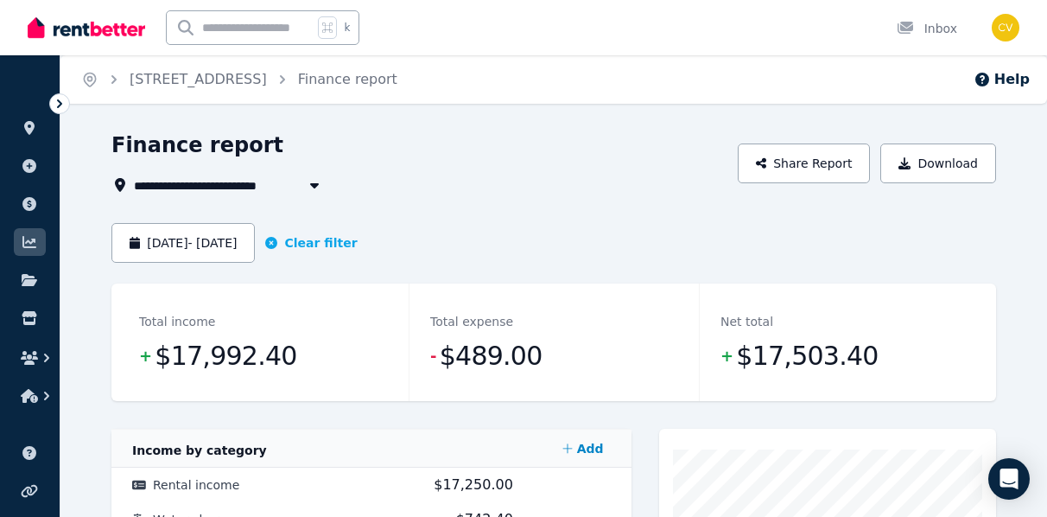
click at [572, 86] on div "Home [STREET_ADDRESS] Finance report Help" at bounding box center [553, 79] width 987 height 48
